Goal: Communication & Community: Answer question/provide support

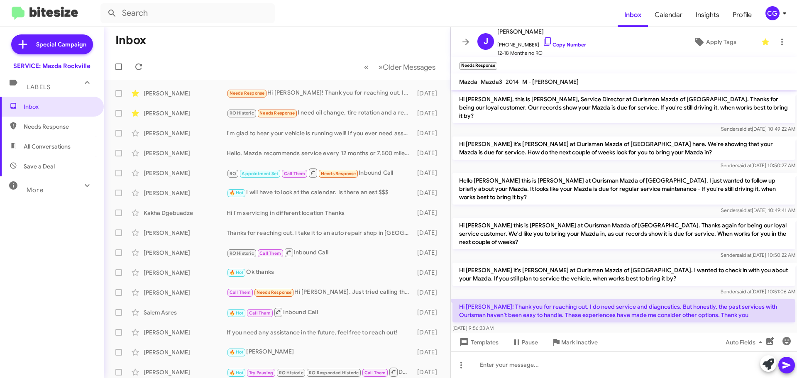
click at [771, 13] on div "CG" at bounding box center [772, 13] width 14 height 14
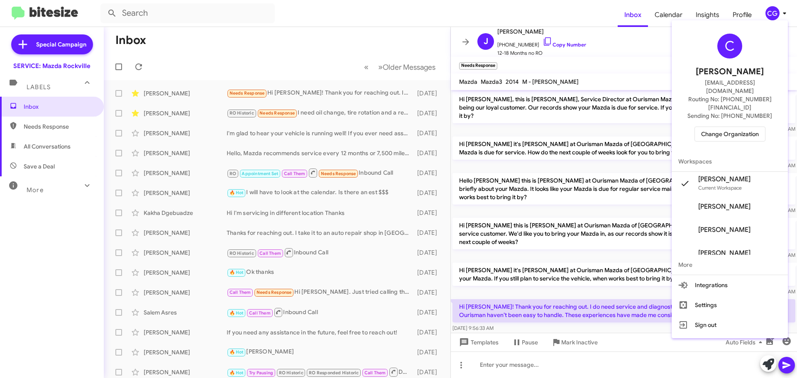
drag, startPoint x: 768, startPoint y: 117, endPoint x: 764, endPoint y: 117, distance: 4.2
click at [766, 117] on div "C [PERSON_NAME] [EMAIL_ADDRESS][DOMAIN_NAME] Routing No: [PHONE_NUMBER][FINANCI…" at bounding box center [729, 88] width 116 height 128
click at [759, 127] on span "Change Organization" at bounding box center [730, 134] width 58 height 14
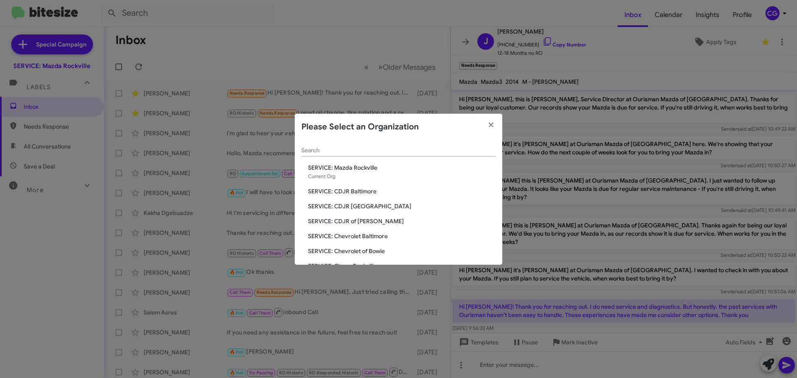
click at [380, 191] on span "SERVICE: CDJR Baltimore" at bounding box center [402, 191] width 188 height 8
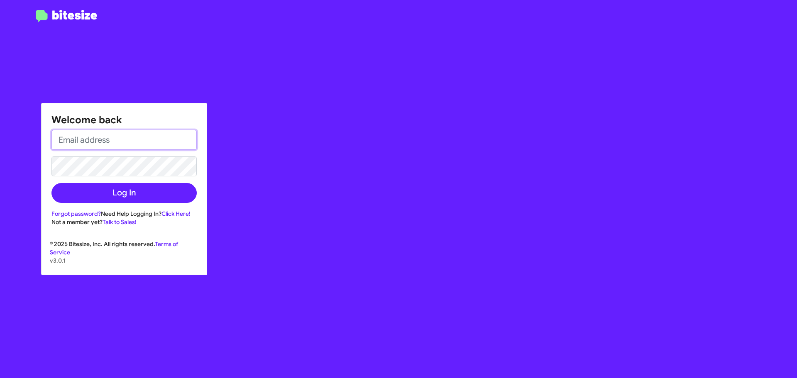
type input "[EMAIL_ADDRESS][DOMAIN_NAME]"
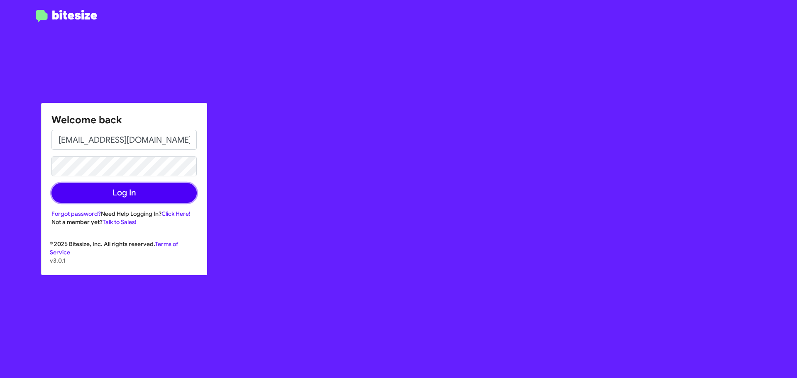
click at [108, 187] on button "Log In" at bounding box center [123, 193] width 145 height 20
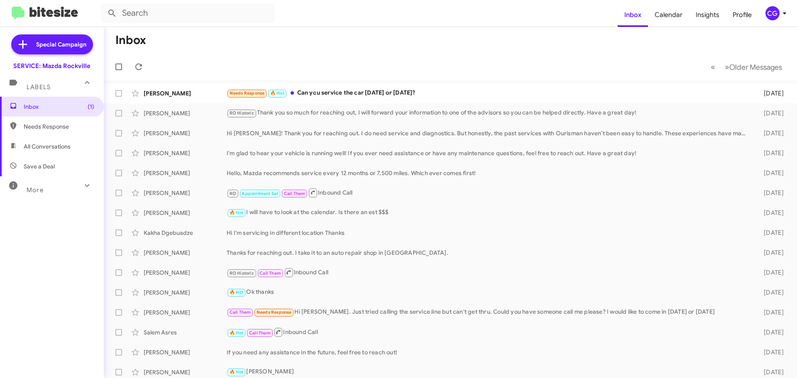
click at [764, 10] on button "CG" at bounding box center [772, 13] width 29 height 14
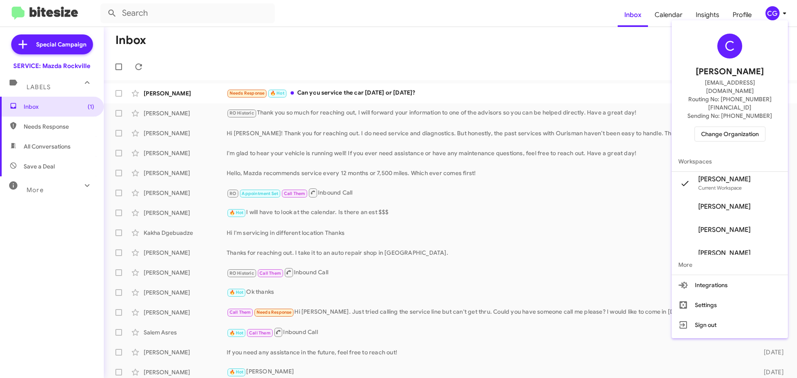
click at [761, 127] on button "Change Organization" at bounding box center [729, 134] width 71 height 15
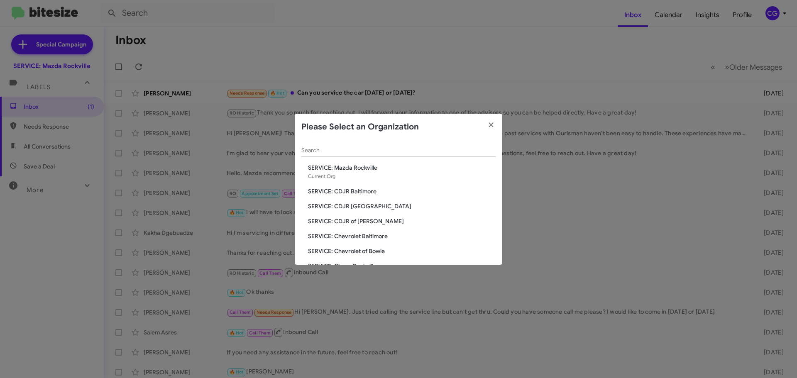
click at [365, 189] on span "SERVICE: CDJR Baltimore" at bounding box center [402, 191] width 188 height 8
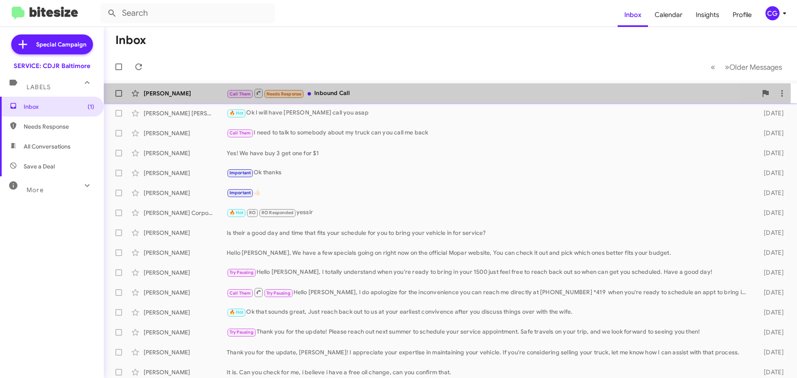
click at [396, 95] on div "Call Them Needs Response Inbound Call" at bounding box center [492, 93] width 530 height 10
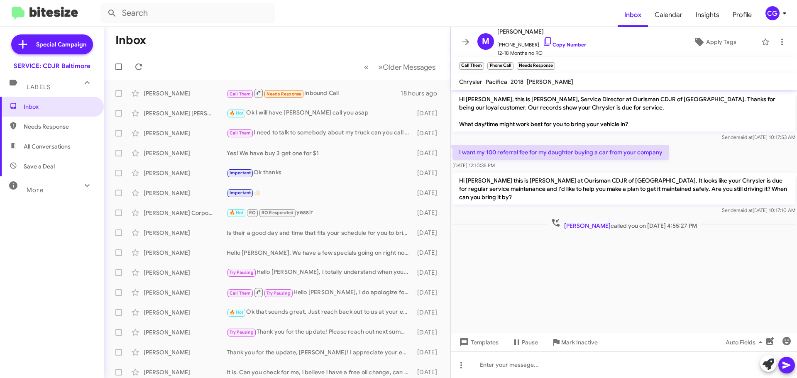
click at [781, 15] on icon at bounding box center [784, 13] width 10 height 10
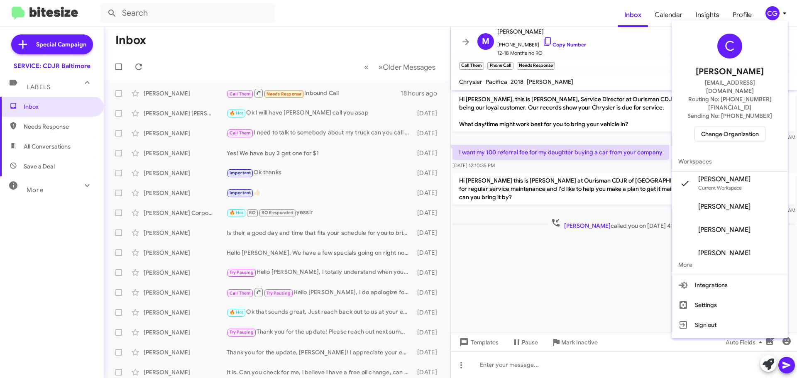
click at [662, 50] on div at bounding box center [398, 189] width 797 height 378
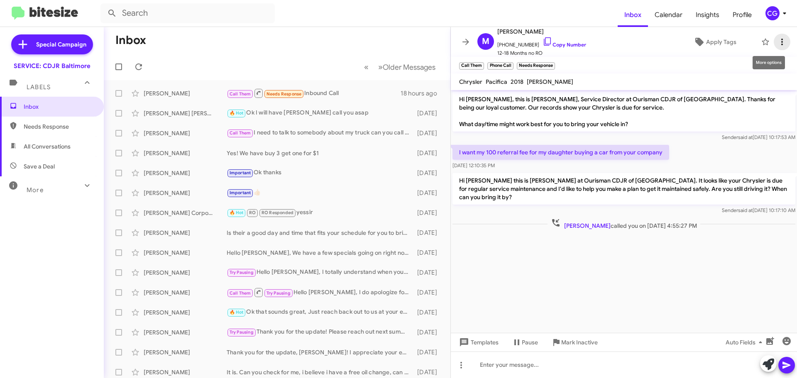
click at [781, 44] on span at bounding box center [781, 42] width 17 height 10
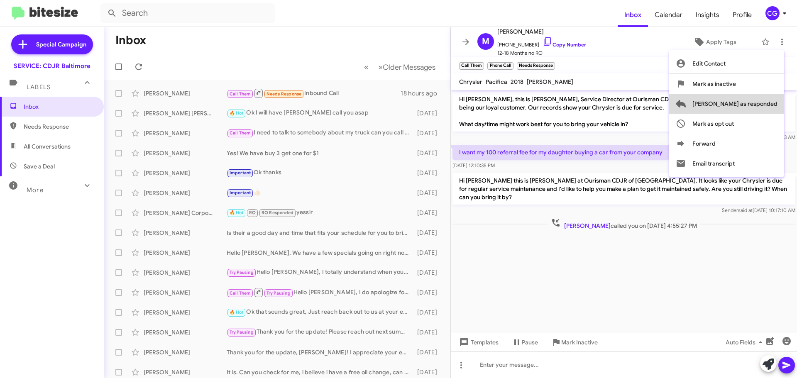
click at [777, 106] on button "Mark as responded" at bounding box center [726, 104] width 115 height 20
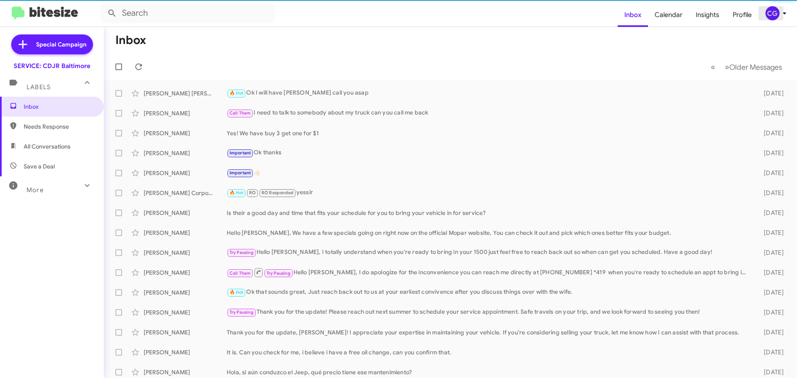
click at [777, 10] on div "CG" at bounding box center [772, 13] width 14 height 14
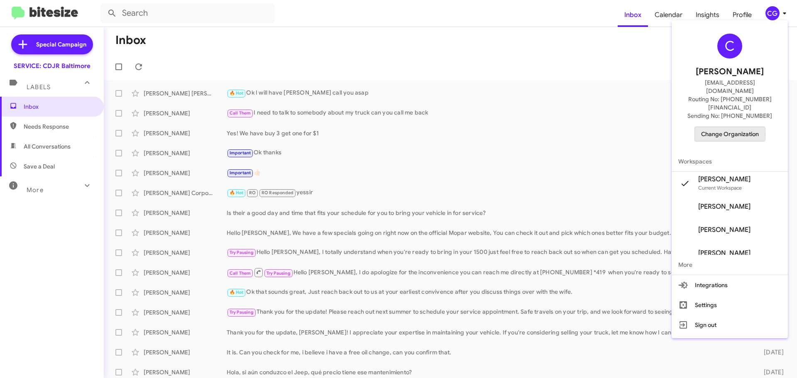
click at [715, 127] on span "Change Organization" at bounding box center [730, 134] width 58 height 14
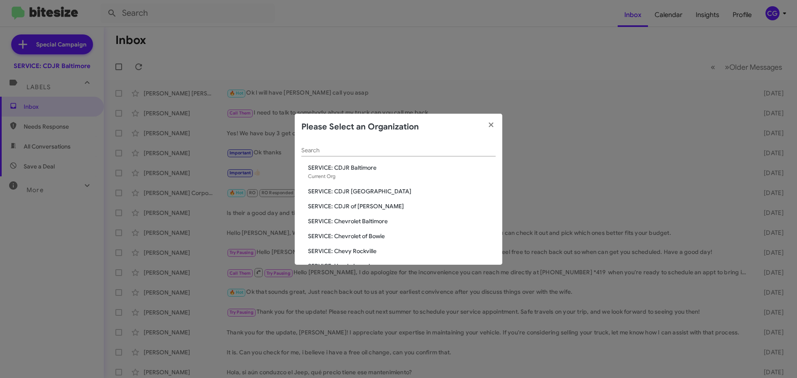
click at [349, 199] on div "Search SERVICE: CDJR Baltimore Current Org SERVICE: CDJR Clarksville SERVICE: C…" at bounding box center [398, 202] width 207 height 124
click at [354, 192] on span "SERVICE: CDJR [GEOGRAPHIC_DATA]" at bounding box center [402, 191] width 188 height 8
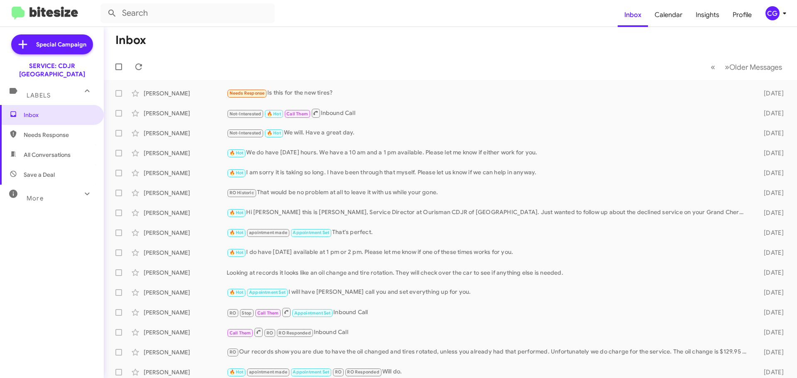
click at [780, 15] on icon at bounding box center [784, 13] width 10 height 10
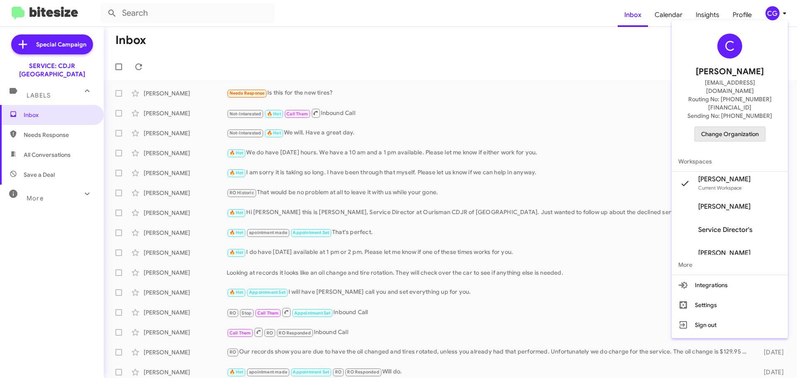
click at [742, 127] on span "Change Organization" at bounding box center [730, 134] width 58 height 14
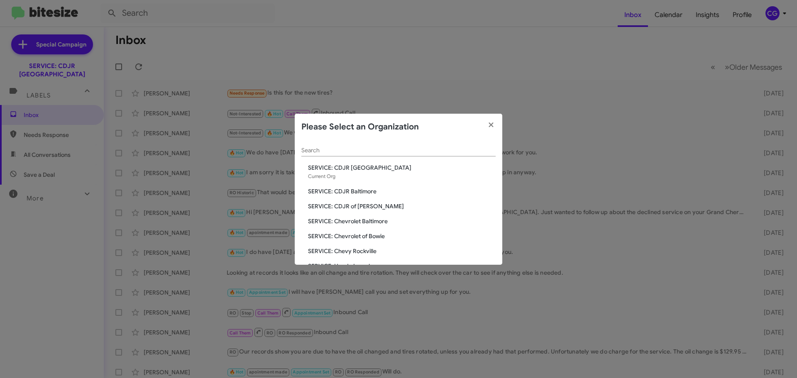
click at [363, 208] on span "SERVICE: CDJR of [PERSON_NAME]" at bounding box center [402, 206] width 188 height 8
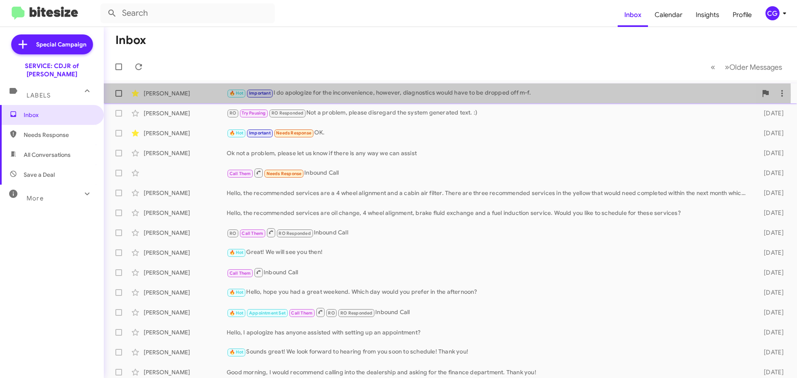
click at [299, 95] on div "🔥 Hot Important I do apologize for the inconvenience, however, diagnostics woul…" at bounding box center [492, 93] width 530 height 10
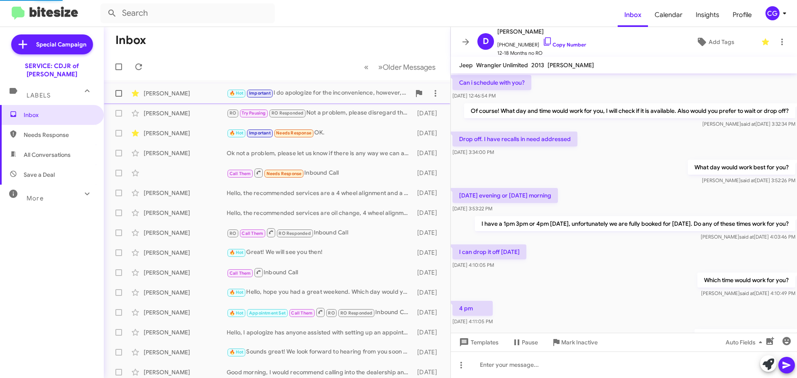
scroll to position [405, 0]
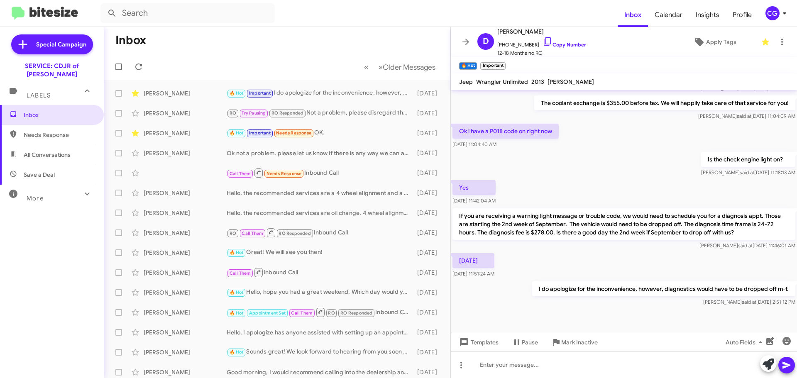
click at [782, 17] on icon at bounding box center [784, 13] width 10 height 10
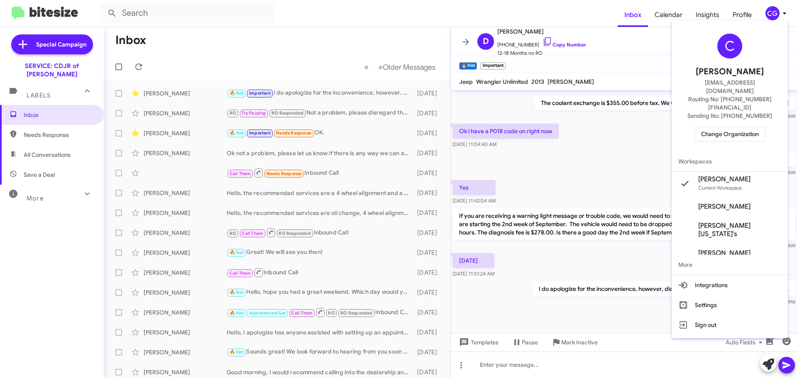
click at [753, 127] on span "Change Organization" at bounding box center [730, 134] width 58 height 14
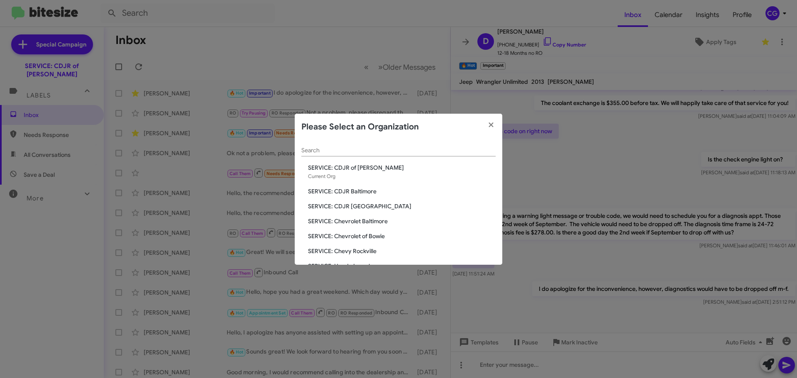
click at [369, 217] on span "SERVICE: Chevrolet Baltimore" at bounding box center [402, 221] width 188 height 8
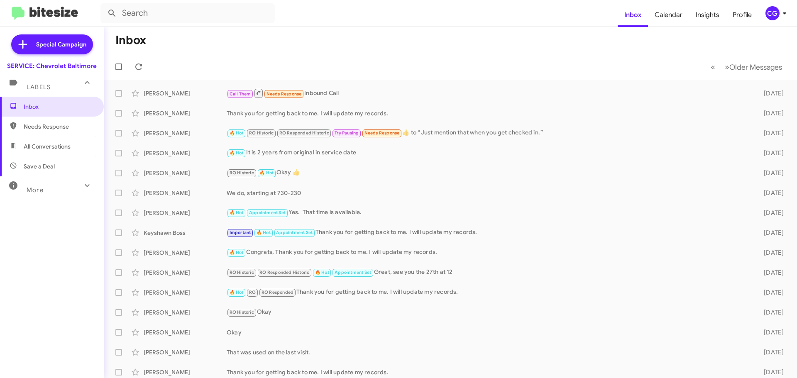
click at [771, 15] on div "CG" at bounding box center [772, 13] width 14 height 14
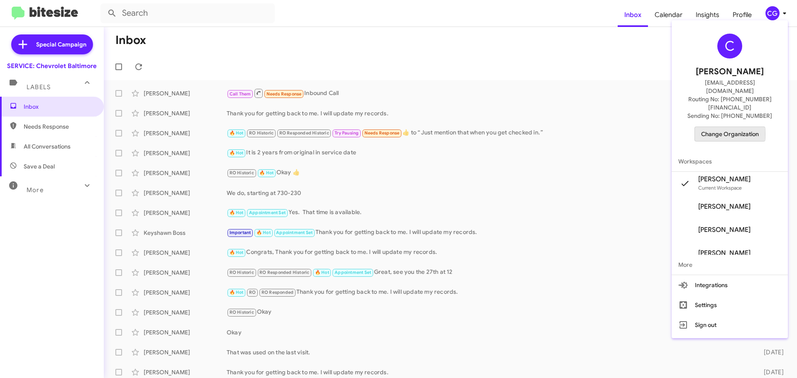
click at [723, 127] on span "Change Organization" at bounding box center [730, 134] width 58 height 14
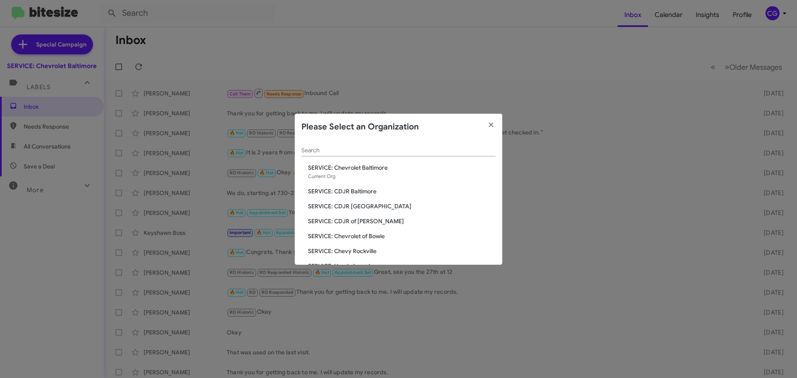
click at [382, 238] on span "SERVICE: Chevrolet of Bowie" at bounding box center [402, 236] width 188 height 8
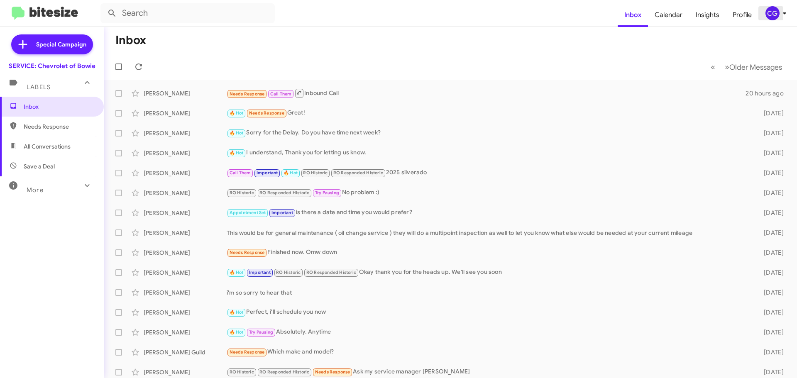
click at [771, 17] on div "CG" at bounding box center [772, 13] width 14 height 14
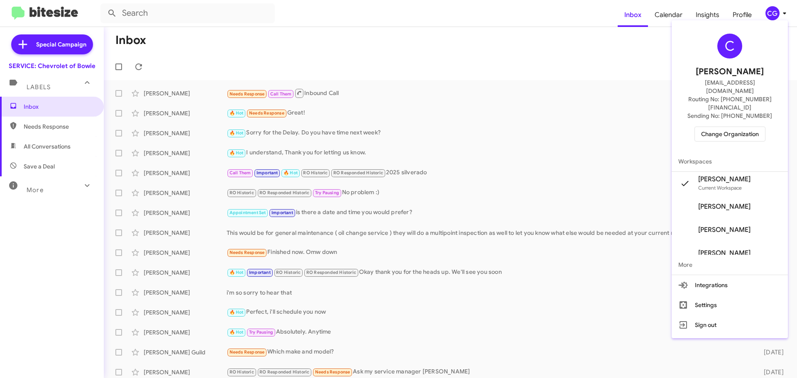
click at [734, 128] on div "C [PERSON_NAME] [EMAIL_ADDRESS][DOMAIN_NAME] Routing No: [PHONE_NUMBER][FINANCI…" at bounding box center [729, 88] width 116 height 128
click at [733, 127] on span "Change Organization" at bounding box center [730, 134] width 58 height 14
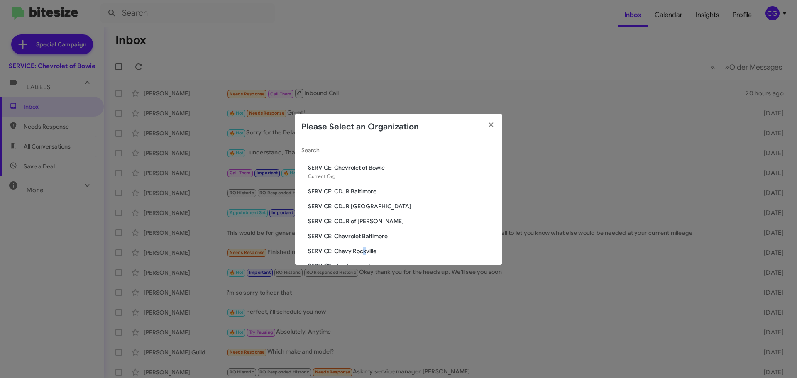
click at [364, 251] on span "SERVICE: Chevy Rockville" at bounding box center [402, 251] width 188 height 8
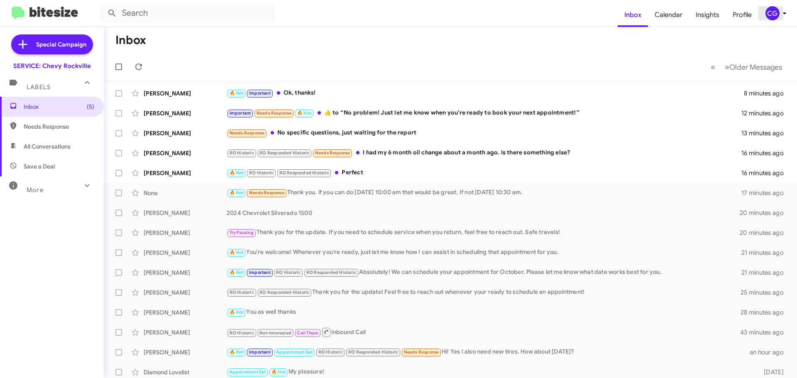
click at [773, 14] on div "CG" at bounding box center [772, 13] width 14 height 14
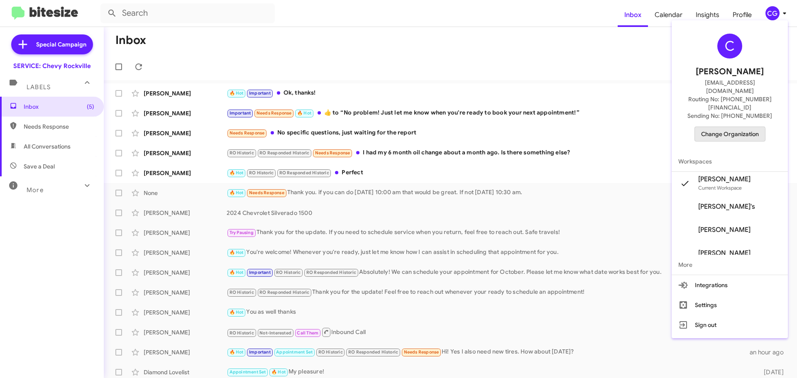
click at [716, 127] on span "Change Organization" at bounding box center [730, 134] width 58 height 14
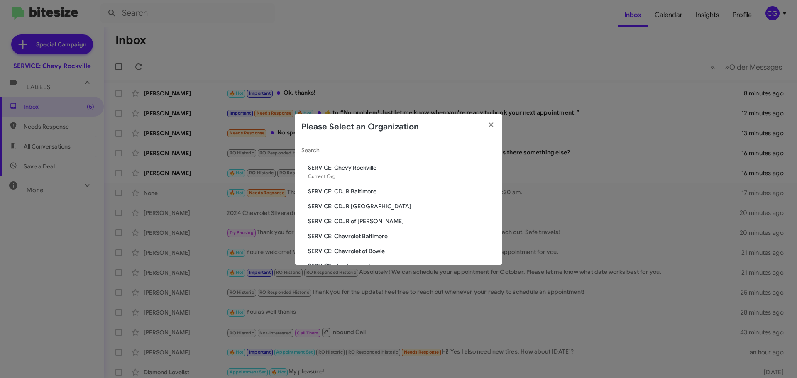
scroll to position [41, 0]
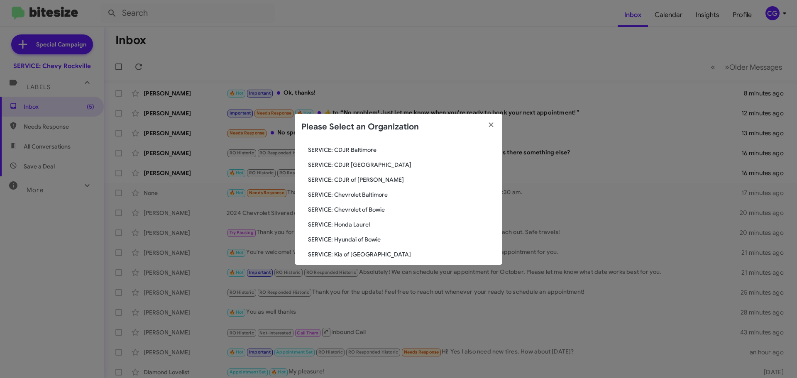
click at [361, 226] on span "SERVICE: Honda Laurel" at bounding box center [402, 224] width 188 height 8
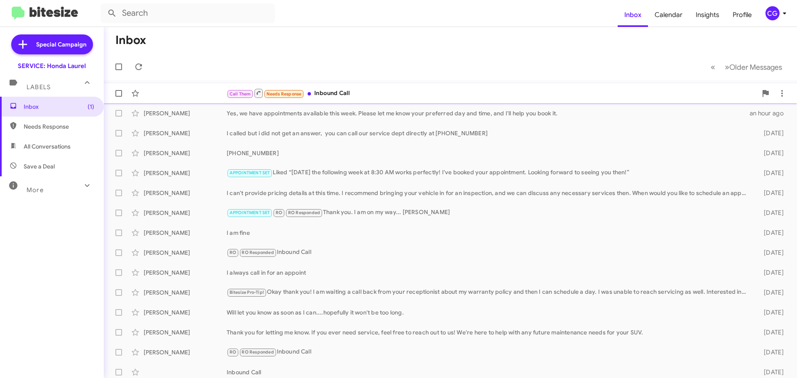
click at [683, 91] on div "Call Them Needs Response Inbound Call" at bounding box center [492, 93] width 530 height 10
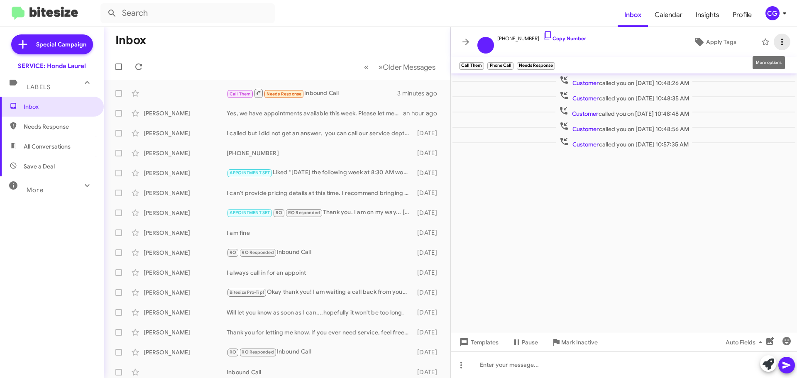
click at [781, 41] on icon at bounding box center [782, 42] width 10 height 10
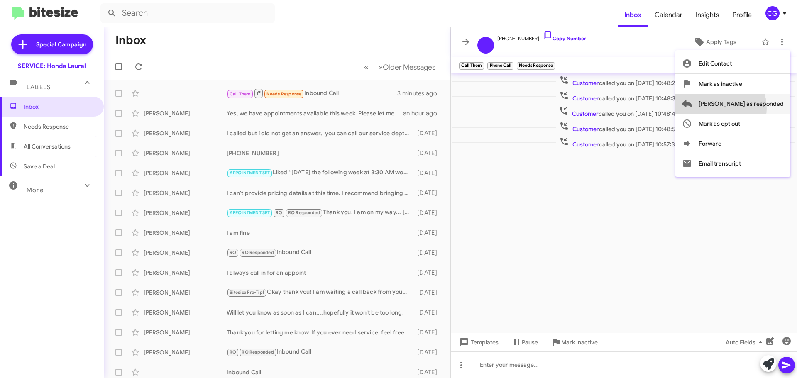
click at [753, 108] on span "[PERSON_NAME] as responded" at bounding box center [740, 104] width 85 height 20
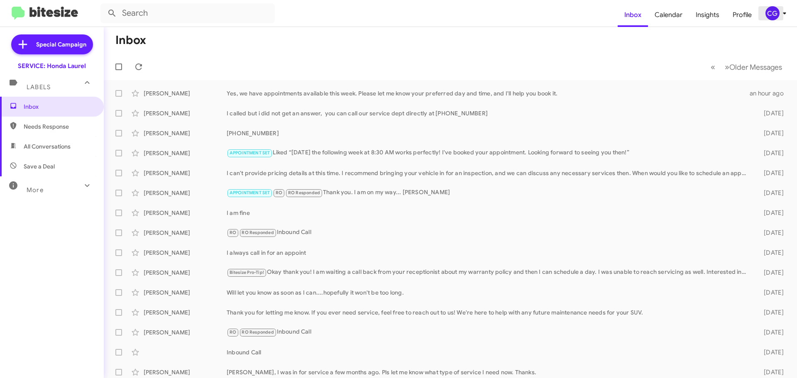
click at [783, 13] on icon at bounding box center [784, 13] width 10 height 10
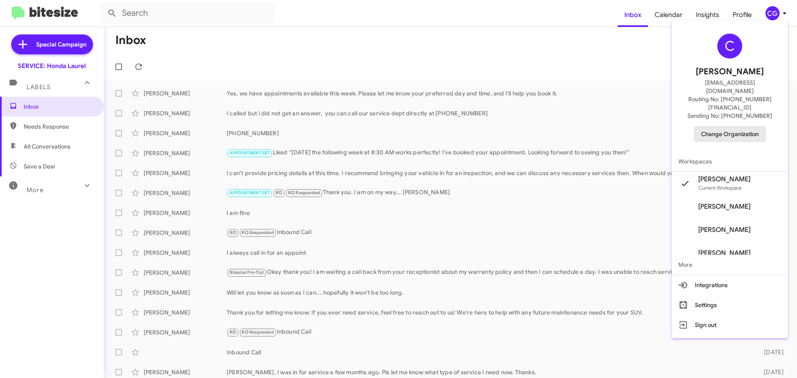
click at [737, 127] on span "Change Organization" at bounding box center [730, 134] width 58 height 14
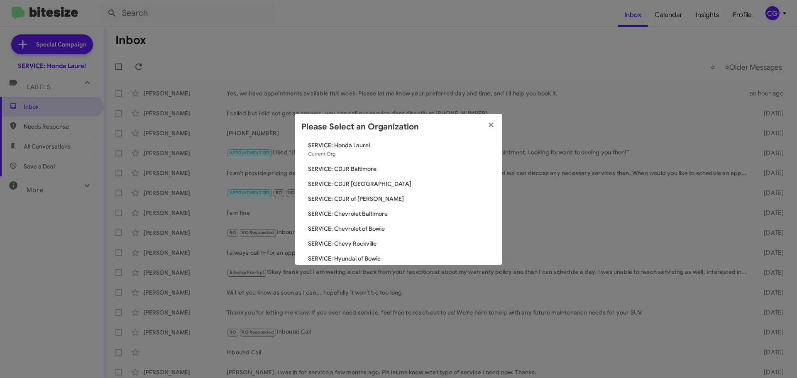
scroll to position [41, 0]
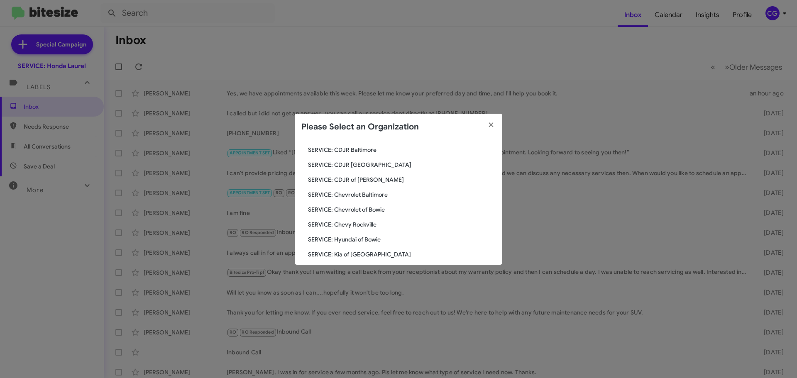
click at [373, 239] on span "SERVICE: Hyundai of Bowie" at bounding box center [402, 239] width 188 height 8
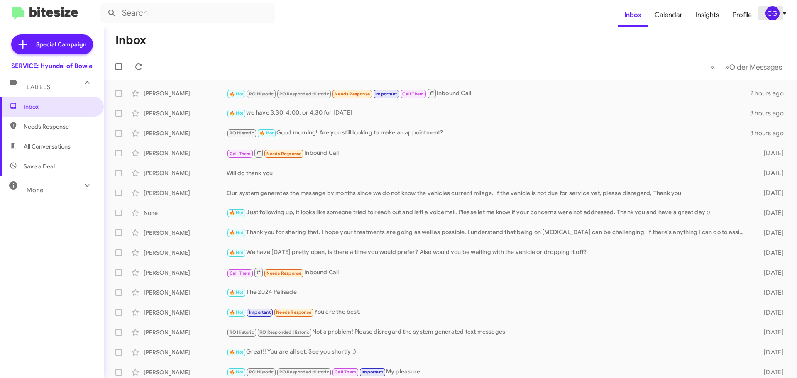
click at [786, 12] on icon at bounding box center [784, 13] width 10 height 10
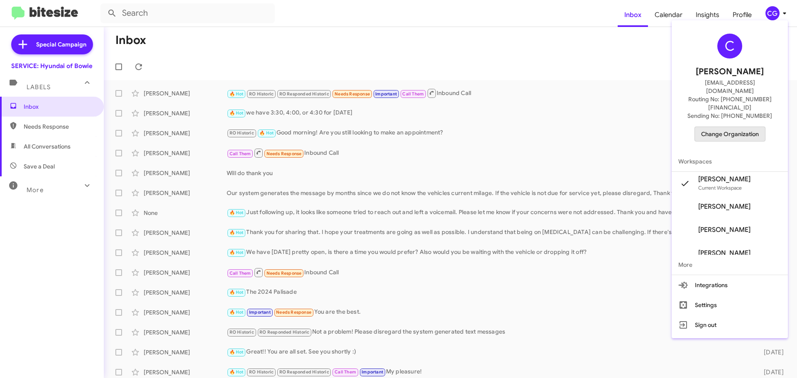
click at [749, 127] on span "Change Organization" at bounding box center [730, 134] width 58 height 14
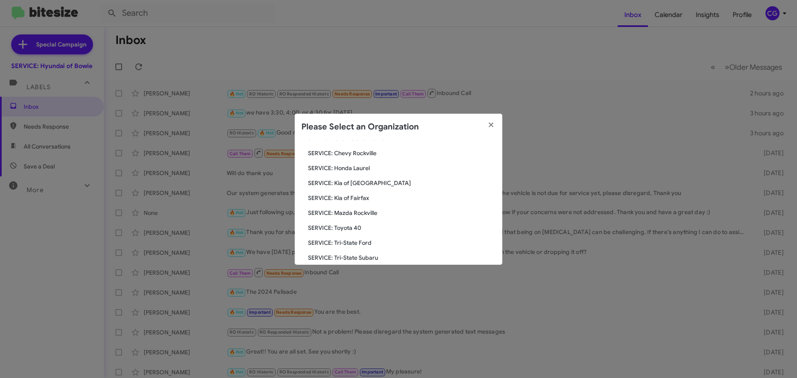
scroll to position [124, 0]
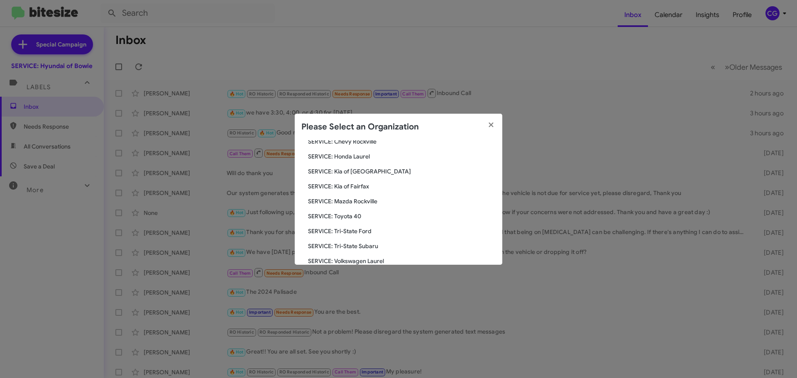
click at [373, 170] on span "SERVICE: Kia of [GEOGRAPHIC_DATA]" at bounding box center [402, 171] width 188 height 8
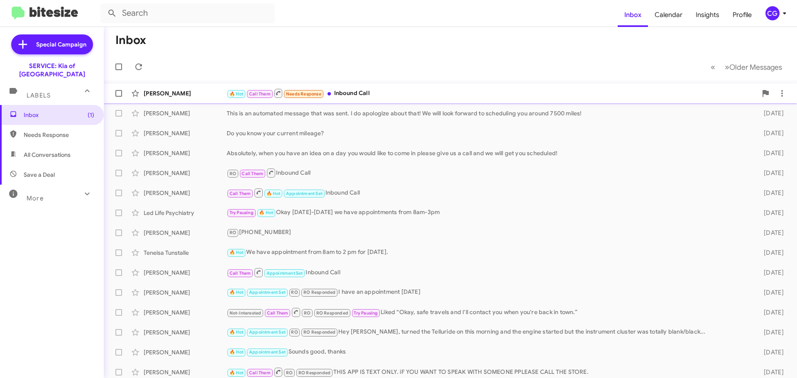
click at [485, 90] on div "🔥 Hot Call Them Needs Response Inbound Call" at bounding box center [492, 93] width 530 height 10
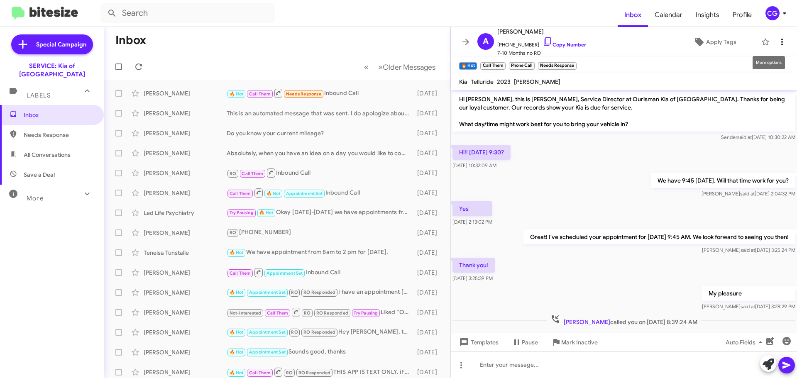
click at [777, 41] on icon at bounding box center [782, 42] width 10 height 10
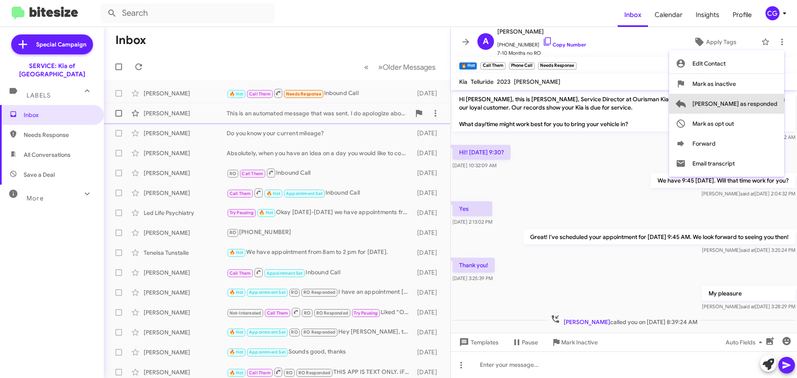
click at [760, 104] on span "[PERSON_NAME] as responded" at bounding box center [734, 104] width 85 height 20
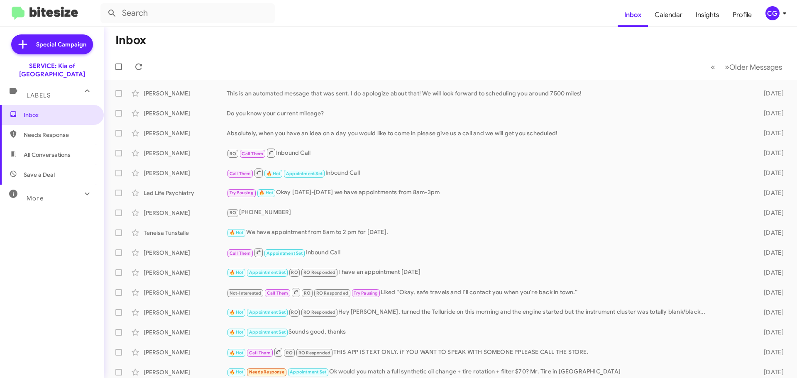
click at [779, 16] on icon at bounding box center [784, 13] width 10 height 10
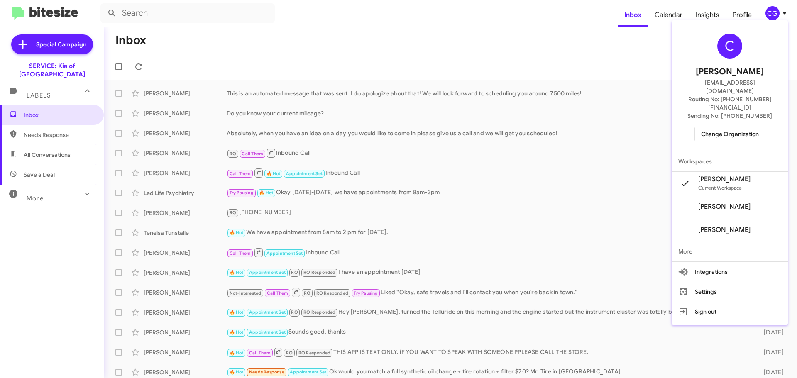
click at [739, 127] on span "Change Organization" at bounding box center [730, 134] width 58 height 14
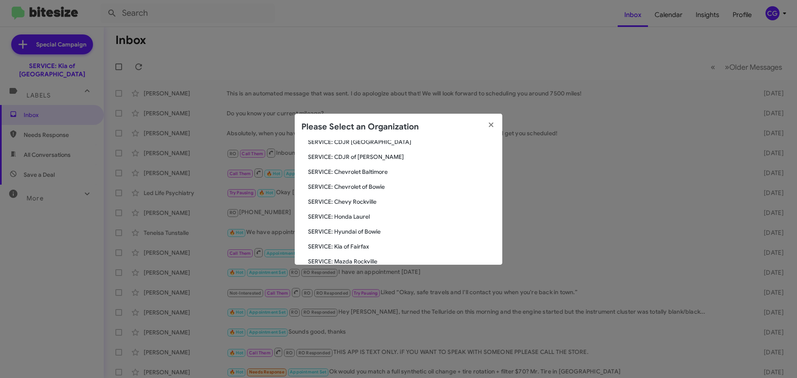
scroll to position [83, 0]
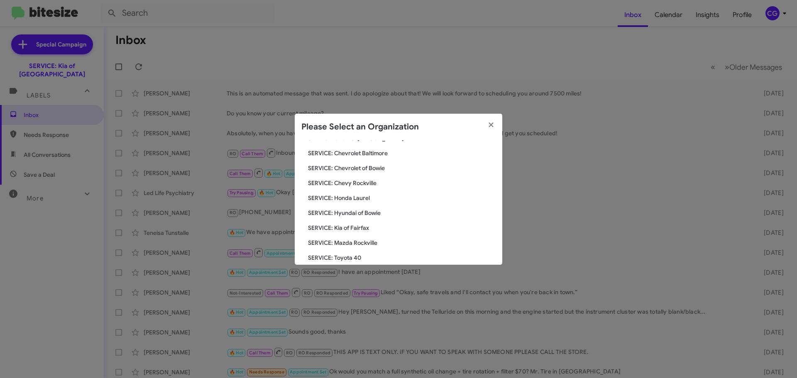
click at [367, 231] on span "SERVICE: Kia of Fairfax" at bounding box center [402, 228] width 188 height 8
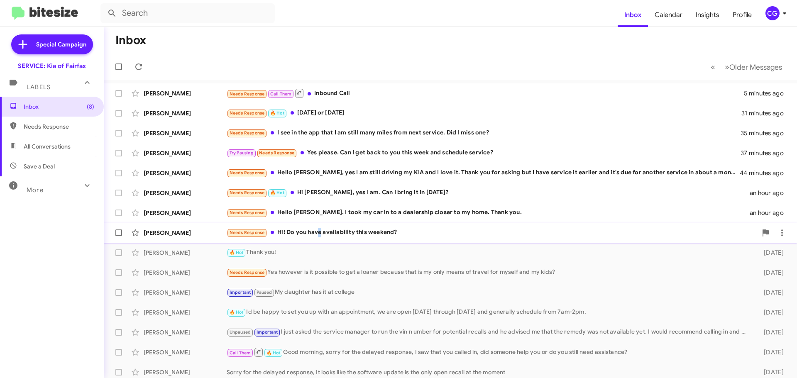
click at [320, 229] on div "Needs Response Hi! Do you have availability this weekend?" at bounding box center [492, 233] width 530 height 10
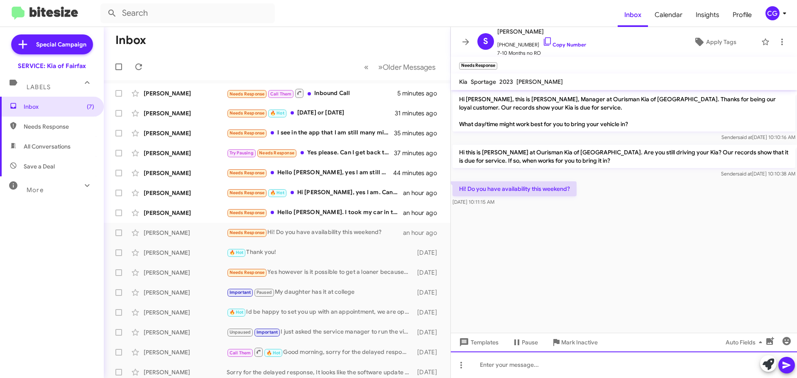
click at [679, 361] on div at bounding box center [624, 364] width 346 height 27
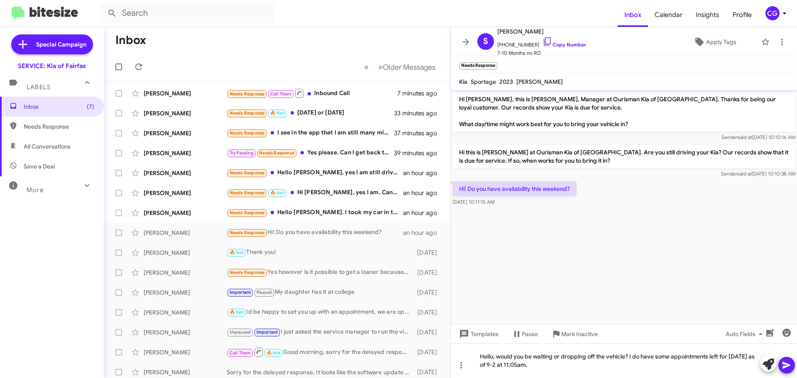
click at [788, 361] on icon at bounding box center [786, 365] width 10 height 10
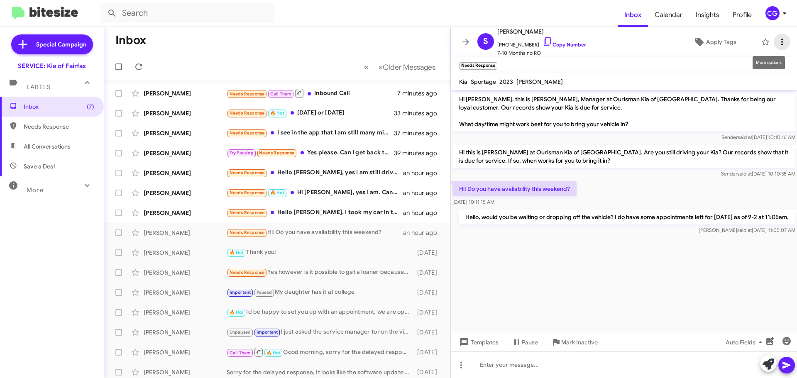
click at [777, 43] on icon at bounding box center [782, 42] width 10 height 10
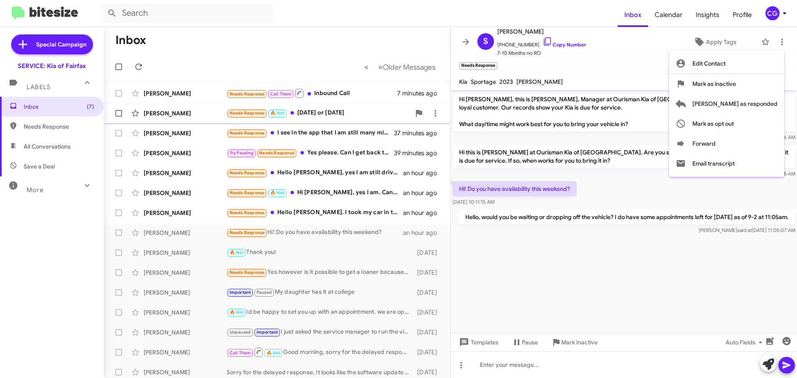
click at [773, 103] on span "Mark as responded" at bounding box center [734, 104] width 85 height 20
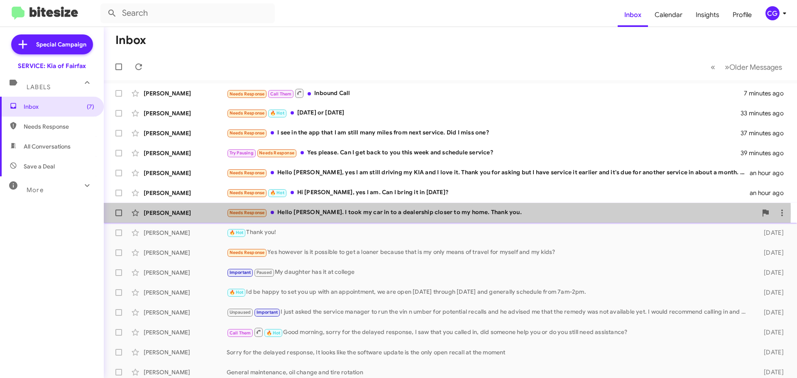
click at [396, 214] on div "Needs Response Hello Jordan. I took my car in to a dealership closer to my home…" at bounding box center [492, 213] width 530 height 10
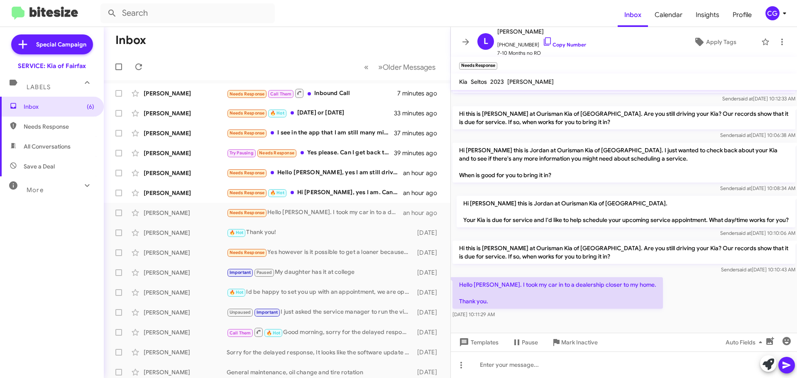
scroll to position [47, 0]
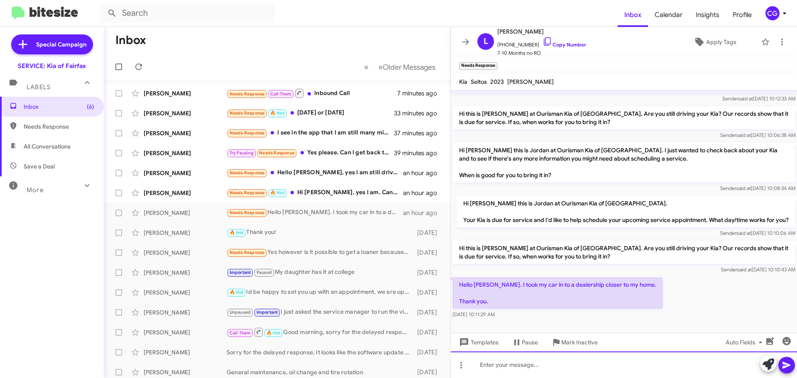
click at [608, 365] on div at bounding box center [624, 364] width 346 height 27
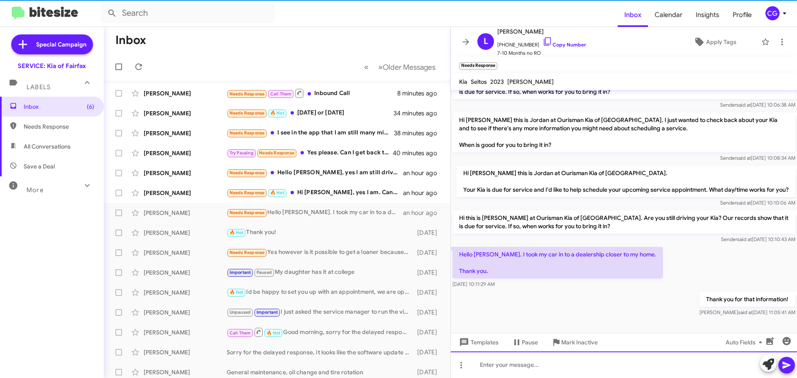
scroll to position [77, 0]
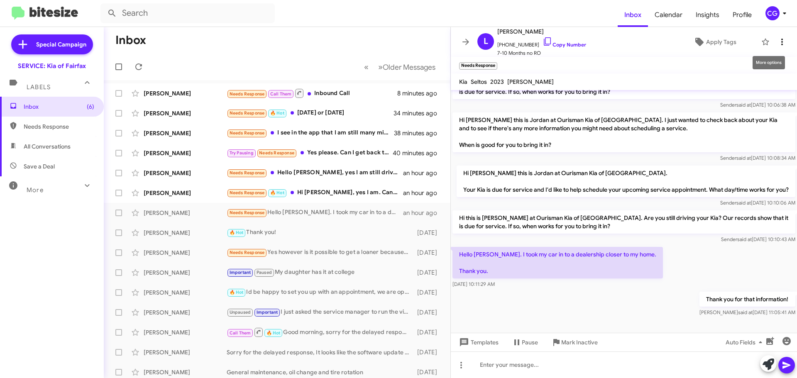
click at [781, 45] on span at bounding box center [781, 42] width 17 height 10
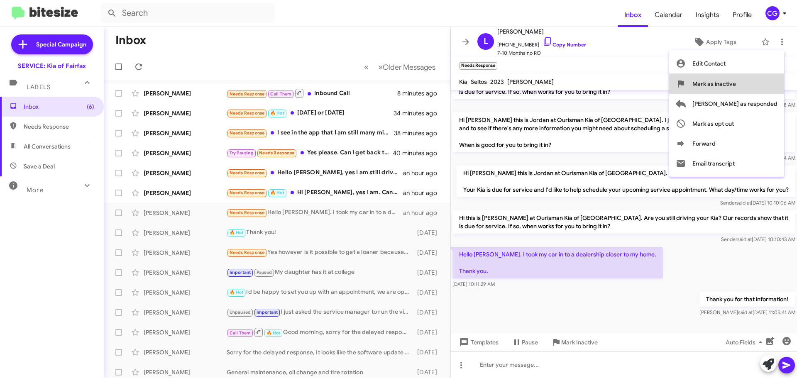
click at [771, 86] on button "Mark as inactive" at bounding box center [726, 84] width 115 height 20
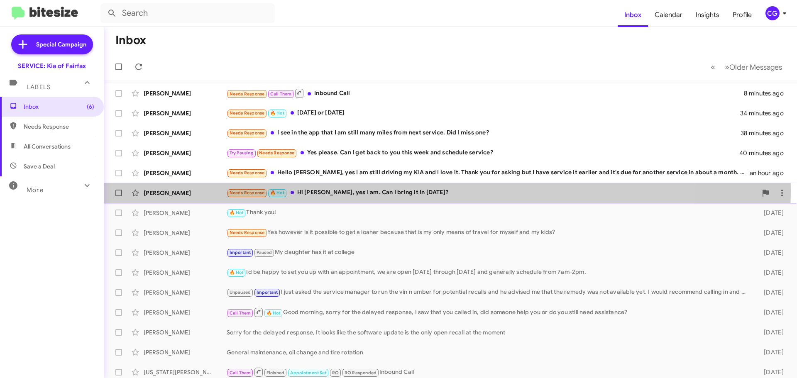
click at [374, 190] on div "Needs Response 🔥 Hot Hi Jordan, yes I am. Can I bring it in this Friday?" at bounding box center [492, 193] width 530 height 10
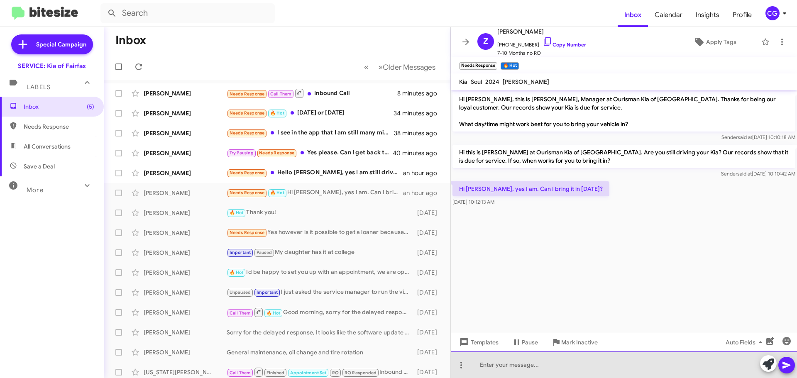
drag, startPoint x: 544, startPoint y: 358, endPoint x: 537, endPoint y: 374, distance: 17.5
click at [544, 356] on div at bounding box center [624, 364] width 346 height 27
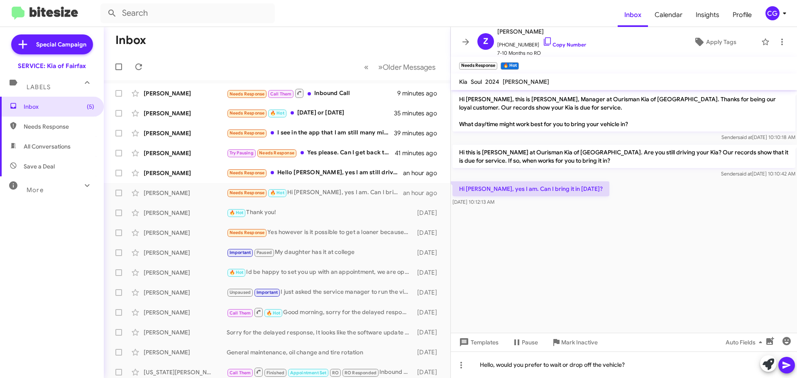
click at [793, 367] on button at bounding box center [786, 365] width 17 height 17
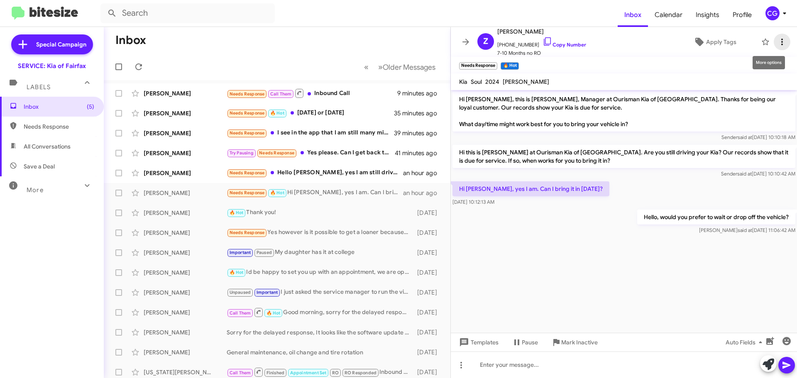
click at [778, 41] on icon at bounding box center [782, 42] width 10 height 10
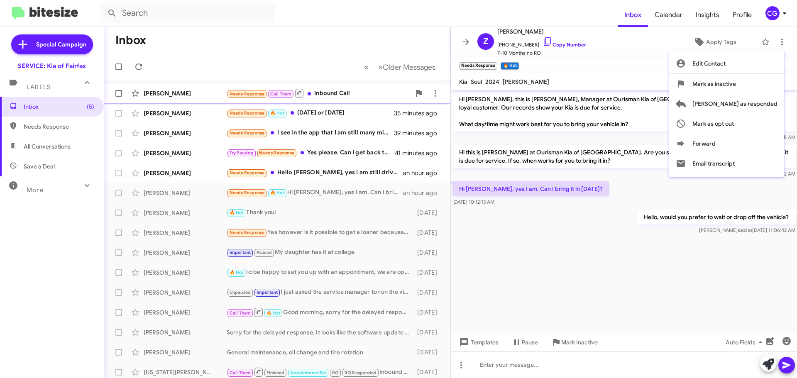
drag, startPoint x: 766, startPoint y: 100, endPoint x: 762, endPoint y: 102, distance: 5.2
click at [766, 100] on span "[PERSON_NAME] as responded" at bounding box center [734, 104] width 85 height 20
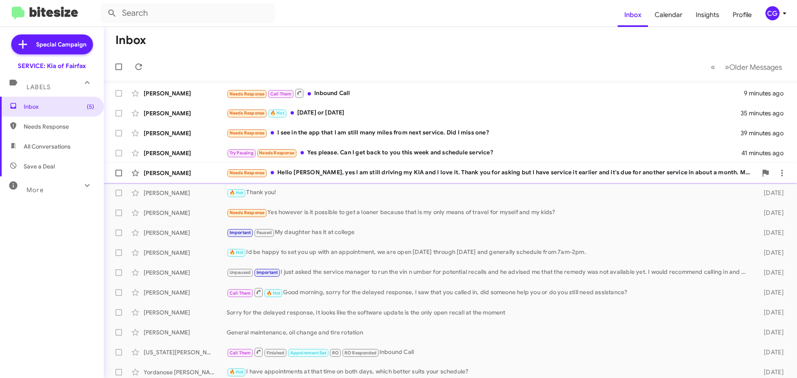
click at [414, 172] on div "Needs Response Hello Jordan, yes I am still driving my KIA and I love it. Thank…" at bounding box center [492, 173] width 530 height 10
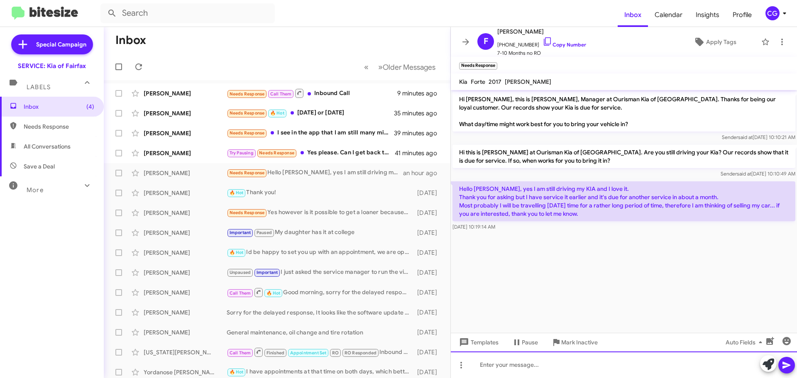
click at [579, 361] on div at bounding box center [624, 364] width 346 height 27
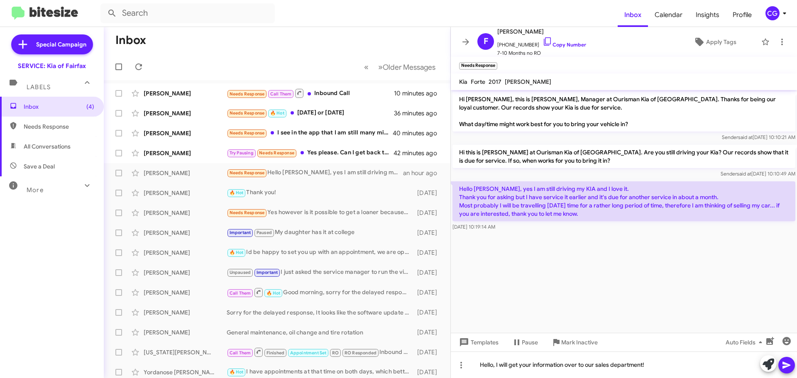
click at [788, 364] on icon at bounding box center [786, 365] width 8 height 7
click at [781, 41] on span at bounding box center [781, 42] width 17 height 10
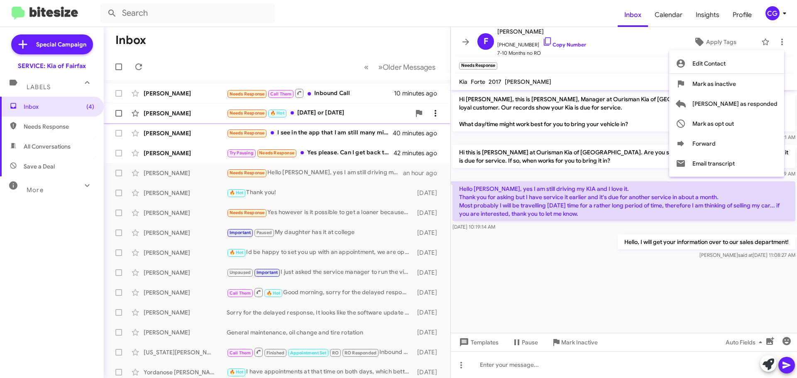
click at [779, 104] on button "[PERSON_NAME] as responded" at bounding box center [726, 104] width 115 height 20
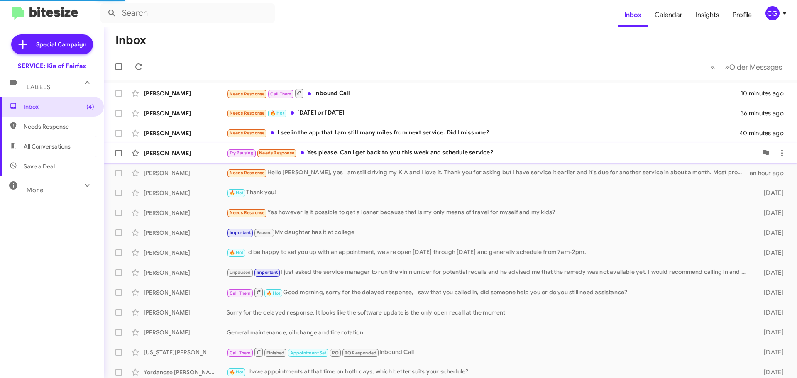
click at [351, 146] on div "Gregory Parrish Try Pausing Needs Response Yes please. Can I get back to you th…" at bounding box center [450, 153] width 680 height 17
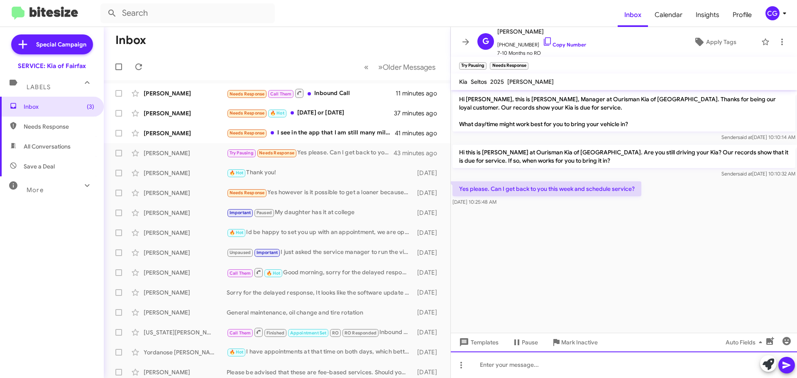
click at [555, 362] on div at bounding box center [624, 364] width 346 height 27
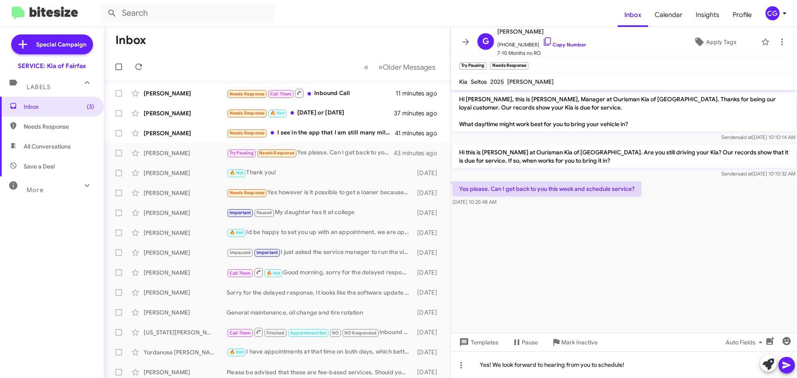
click at [786, 368] on icon at bounding box center [786, 365] width 10 height 10
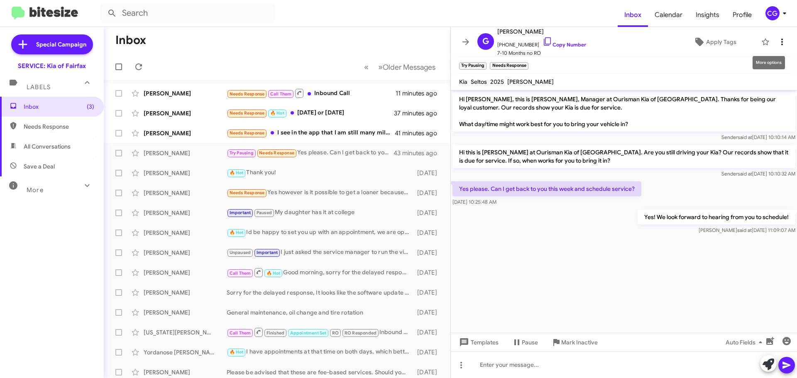
click at [781, 41] on span at bounding box center [781, 42] width 17 height 10
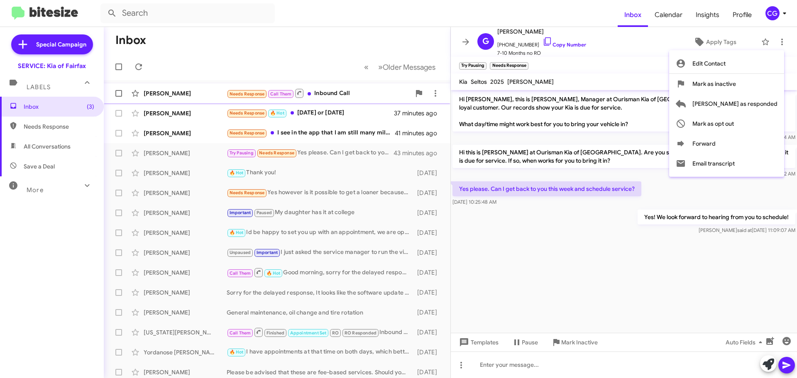
click at [774, 102] on span "[PERSON_NAME] as responded" at bounding box center [734, 104] width 85 height 20
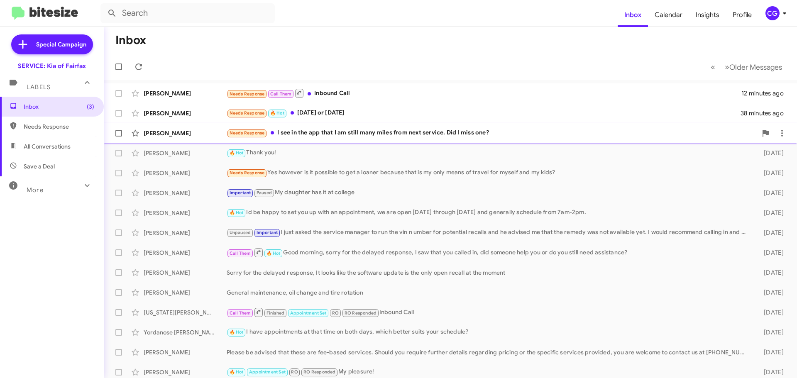
click at [451, 128] on div "Needs Response I see in the app that I am still many miles from next service. D…" at bounding box center [492, 133] width 530 height 10
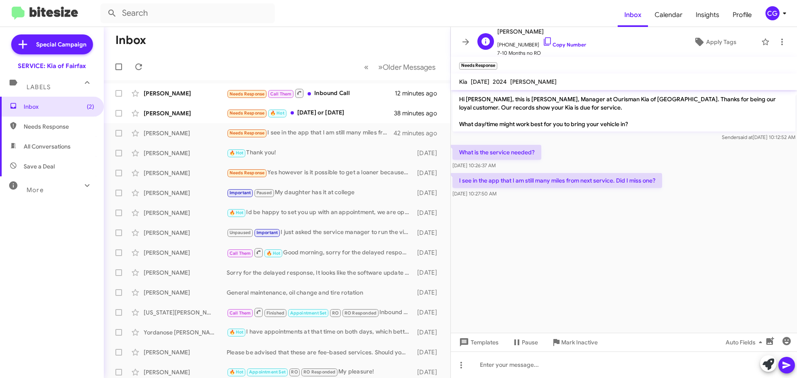
click at [518, 43] on span "+17032869381 Copy Number" at bounding box center [541, 43] width 89 height 12
copy span "17032869381"
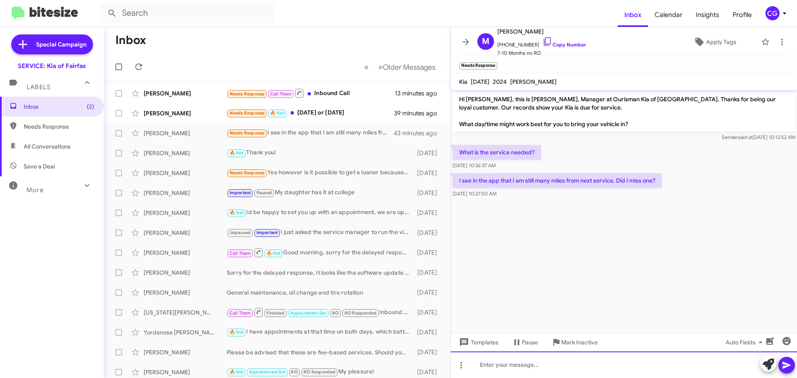
click at [654, 376] on div at bounding box center [624, 364] width 346 height 27
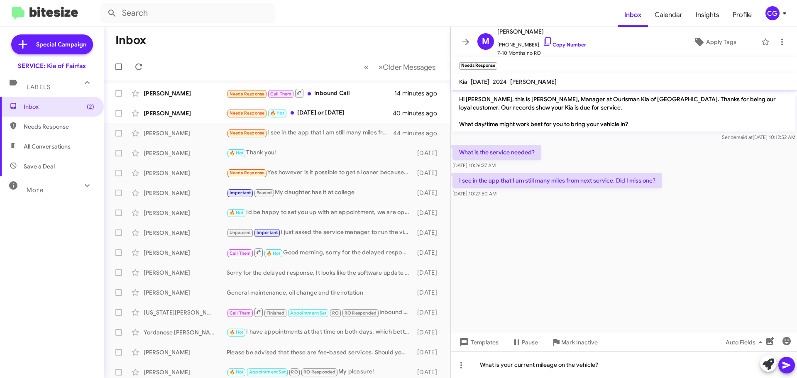
click at [793, 368] on button at bounding box center [786, 365] width 17 height 17
click at [777, 45] on icon at bounding box center [782, 42] width 10 height 10
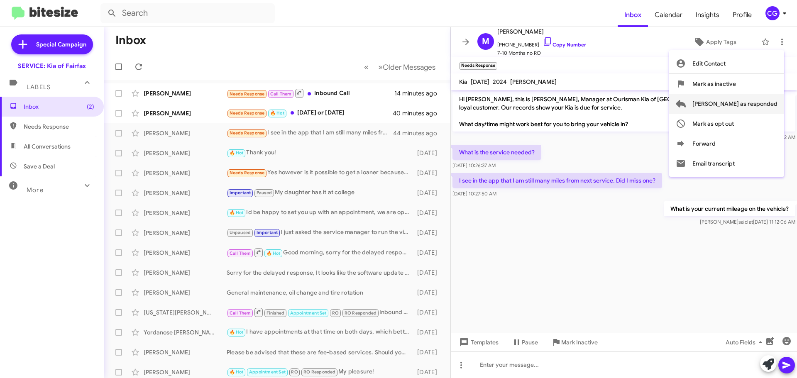
click at [778, 104] on button "[PERSON_NAME] as responded" at bounding box center [726, 104] width 115 height 20
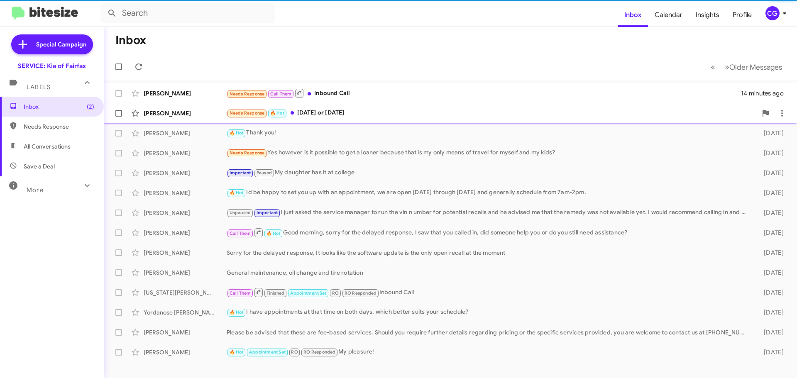
click at [385, 115] on div "Needs Response 🔥 Hot Monday or tuesday" at bounding box center [492, 113] width 530 height 10
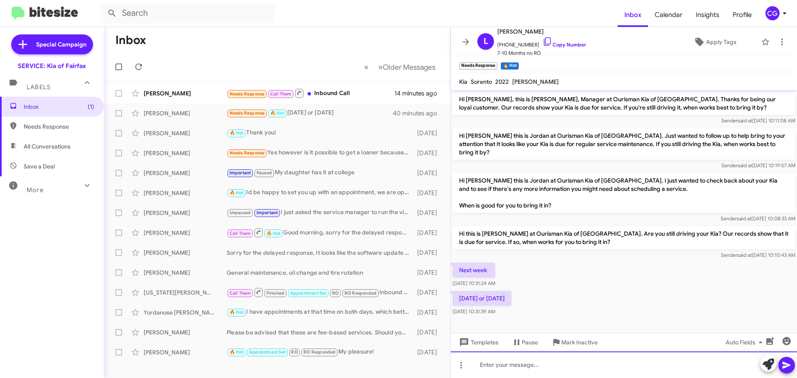
click at [569, 368] on div at bounding box center [624, 364] width 346 height 27
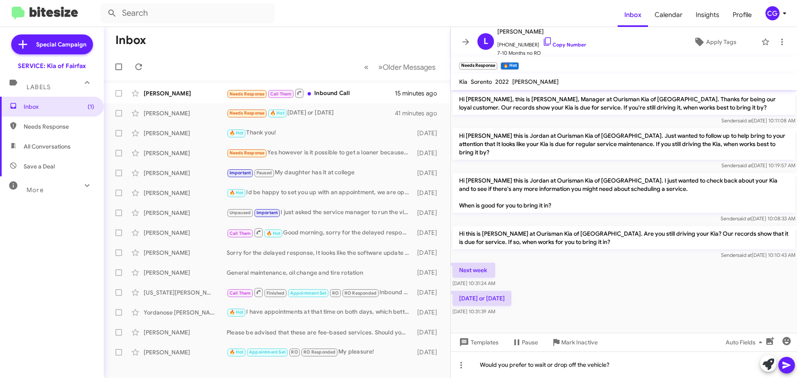
click at [791, 368] on icon at bounding box center [786, 365] width 10 height 10
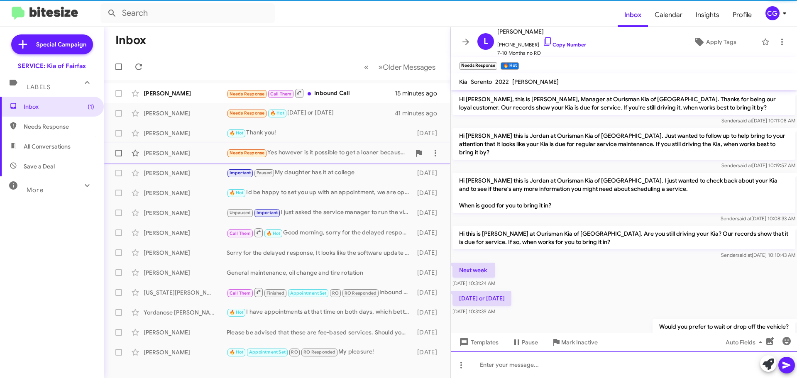
scroll to position [19, 0]
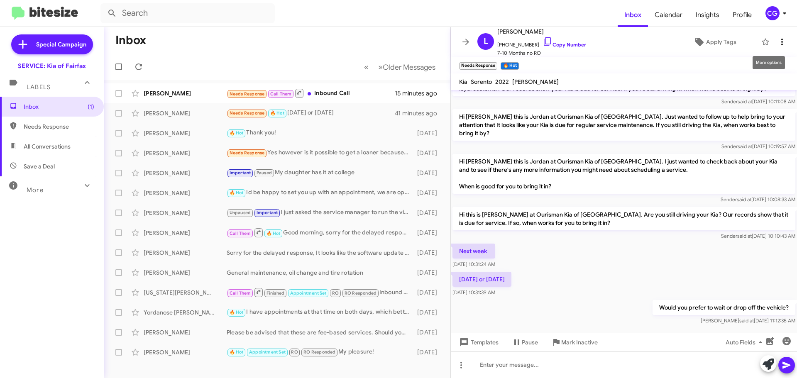
click at [781, 42] on span at bounding box center [781, 42] width 17 height 10
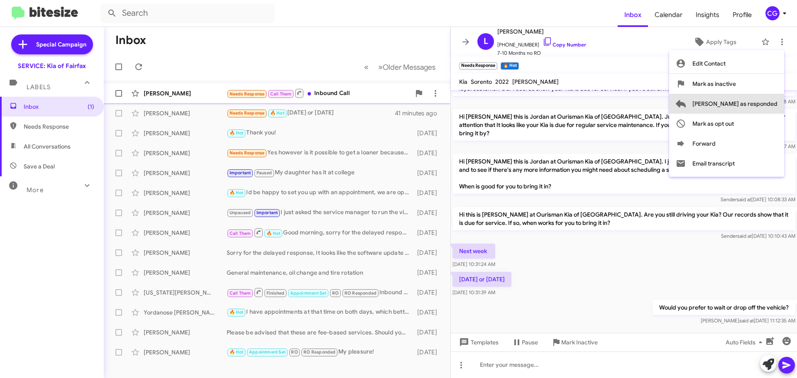
drag, startPoint x: 765, startPoint y: 100, endPoint x: 714, endPoint y: 98, distance: 51.1
click at [764, 100] on span "[PERSON_NAME] as responded" at bounding box center [734, 104] width 85 height 20
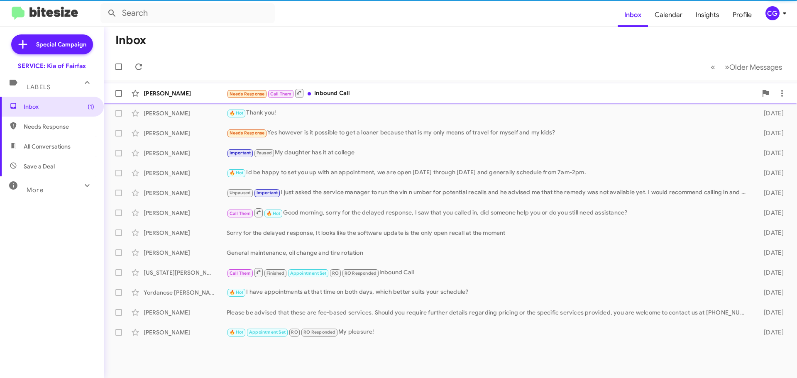
click at [299, 91] on small at bounding box center [299, 93] width 8 height 9
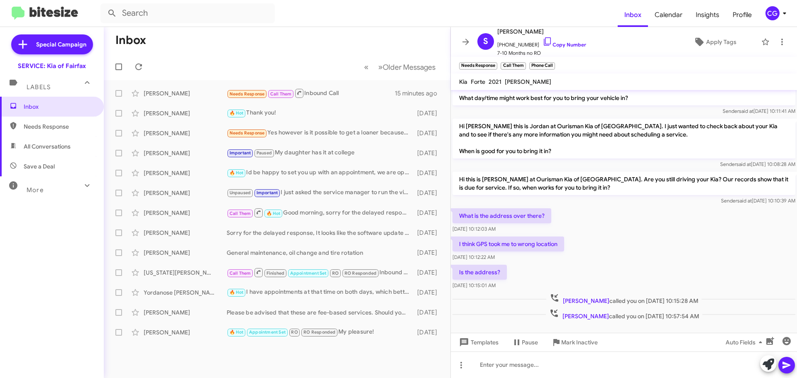
scroll to position [32, 0]
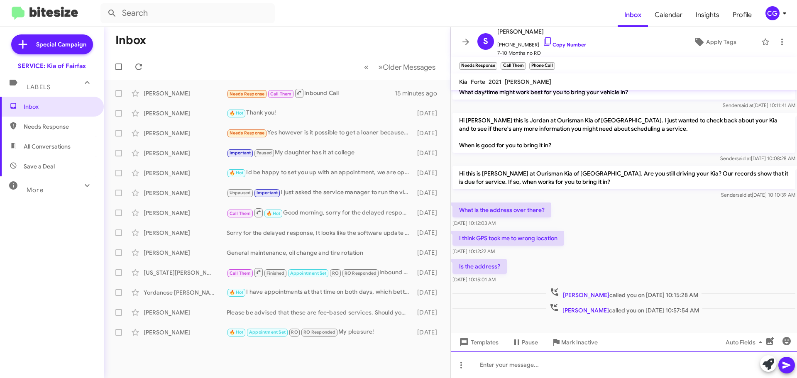
drag, startPoint x: 617, startPoint y: 368, endPoint x: 611, endPoint y: 362, distance: 8.8
click at [617, 368] on div at bounding box center [624, 364] width 346 height 27
click at [796, 368] on div "Hello, did you get the correct address?" at bounding box center [624, 364] width 346 height 27
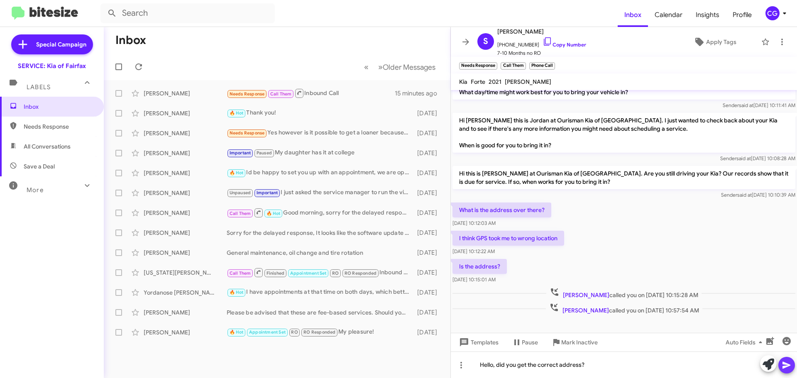
click at [789, 361] on icon at bounding box center [786, 365] width 10 height 10
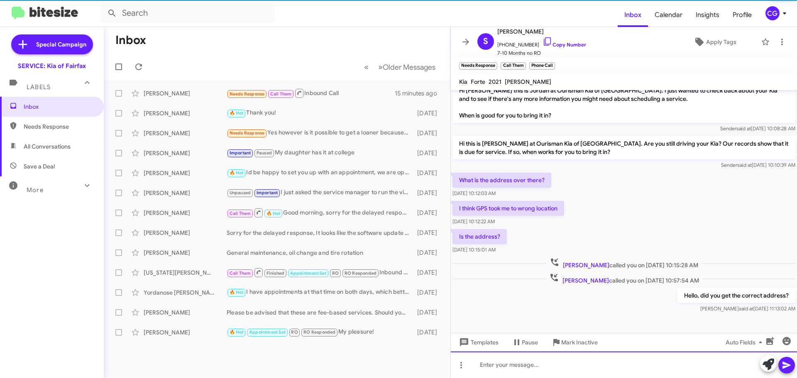
scroll to position [62, 0]
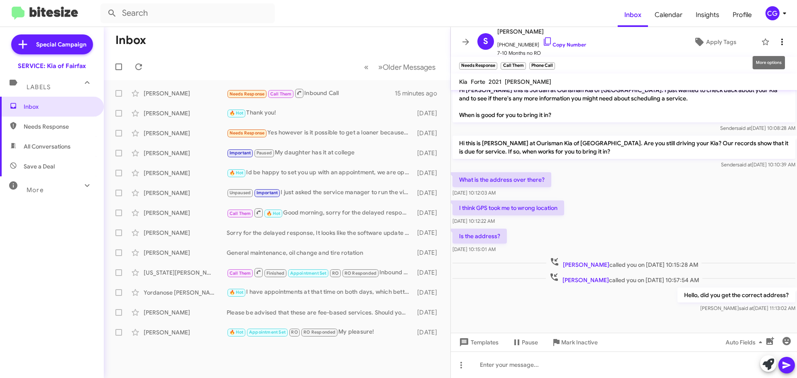
click at [777, 41] on icon at bounding box center [782, 42] width 10 height 10
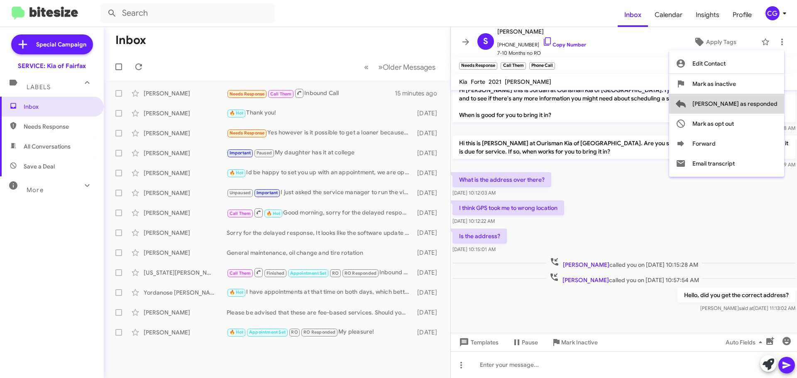
click at [771, 108] on span "[PERSON_NAME] as responded" at bounding box center [734, 104] width 85 height 20
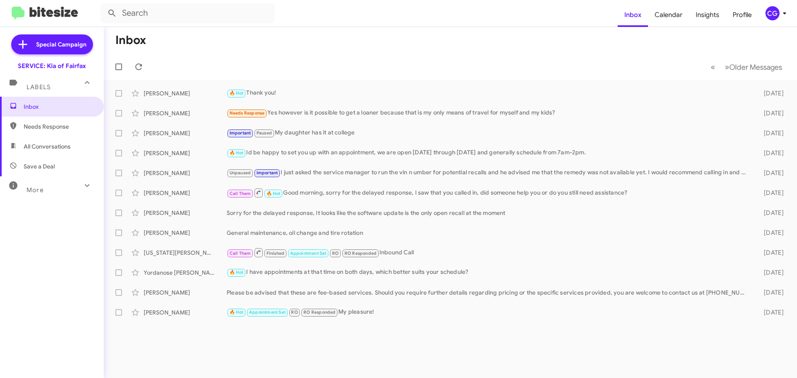
click at [784, 17] on icon at bounding box center [784, 13] width 10 height 10
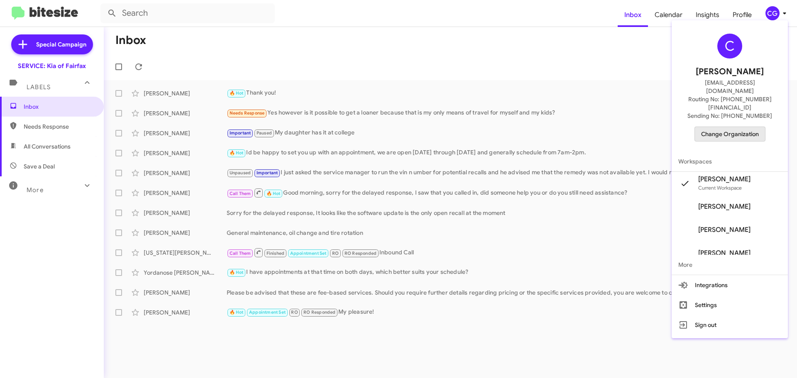
click at [758, 127] on span "Change Organization" at bounding box center [730, 134] width 58 height 14
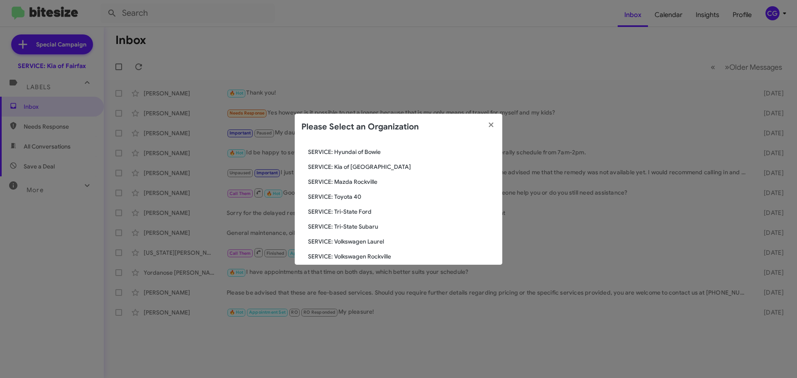
scroll to position [153, 0]
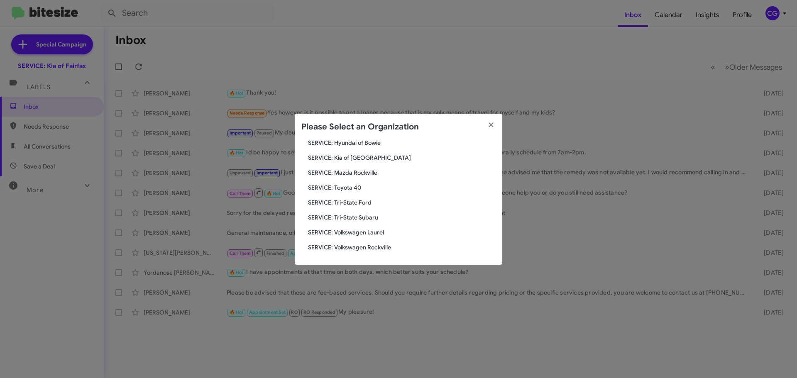
click at [356, 186] on span "SERVICE: Toyota 40" at bounding box center [402, 187] width 188 height 8
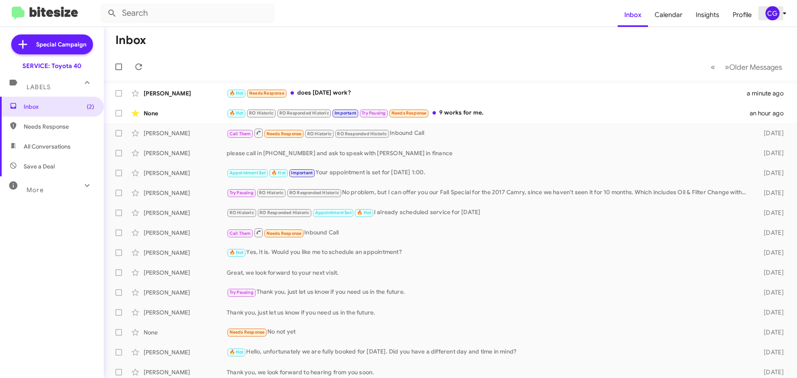
click at [781, 12] on icon at bounding box center [784, 13] width 10 height 10
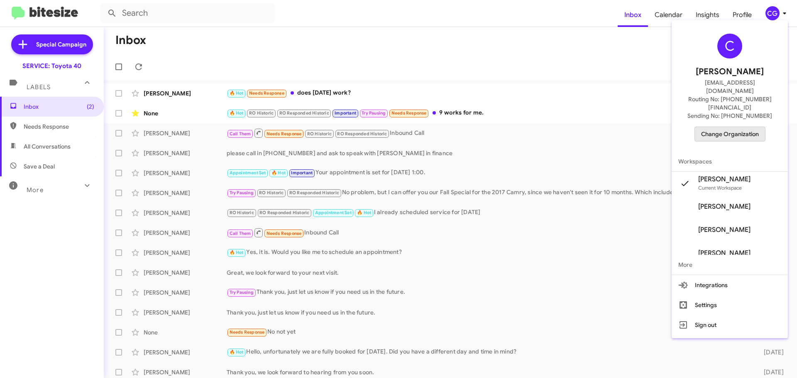
click at [746, 127] on span "Change Organization" at bounding box center [730, 134] width 58 height 14
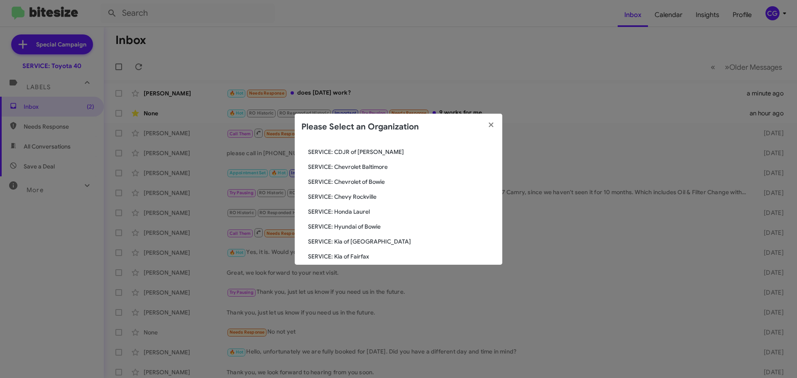
scroll to position [153, 0]
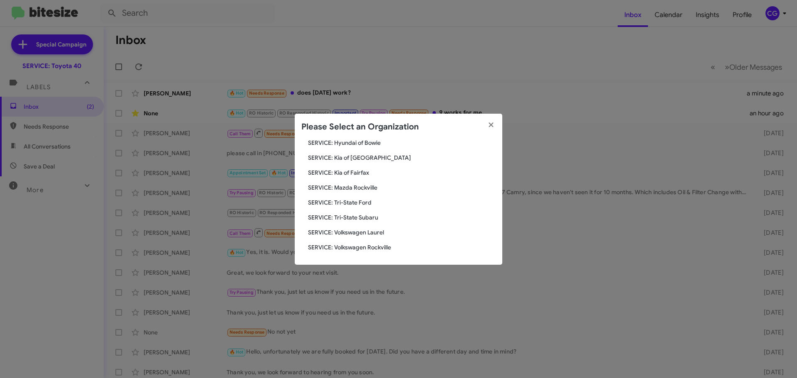
click at [366, 205] on span "SERVICE: Tri-State Ford" at bounding box center [402, 202] width 188 height 8
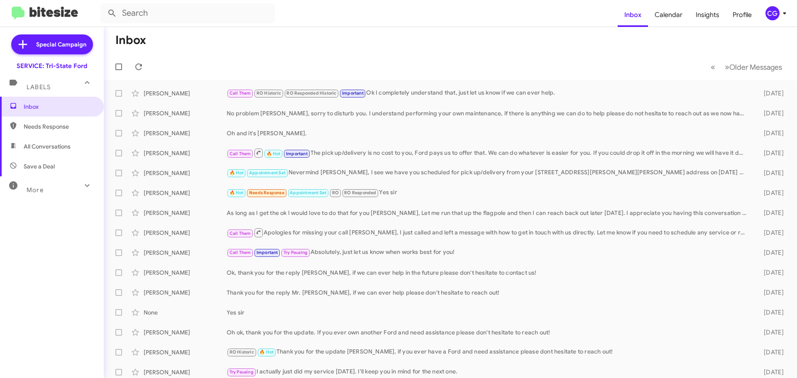
click at [773, 15] on div "CG" at bounding box center [772, 13] width 14 height 14
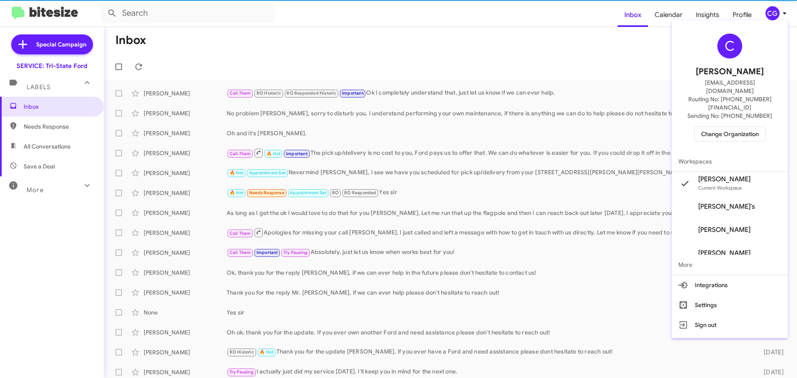
click at [738, 127] on span "Change Organization" at bounding box center [730, 134] width 58 height 14
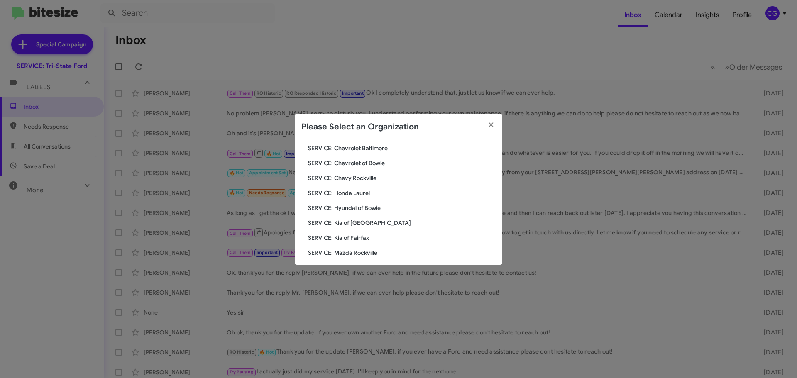
scroll to position [153, 0]
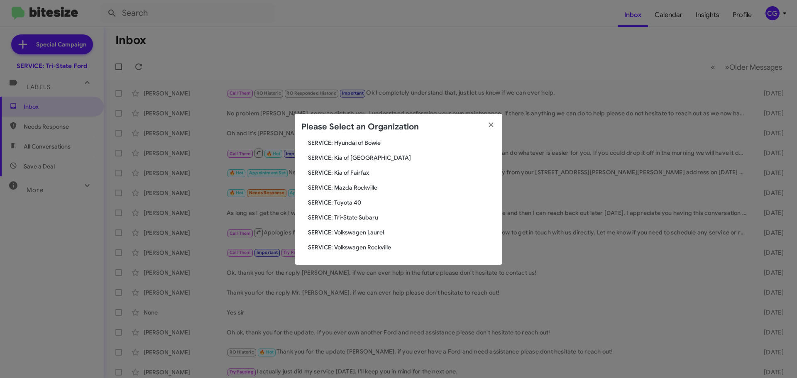
click at [359, 173] on span "SERVICE: Kia of Fairfax" at bounding box center [402, 172] width 188 height 8
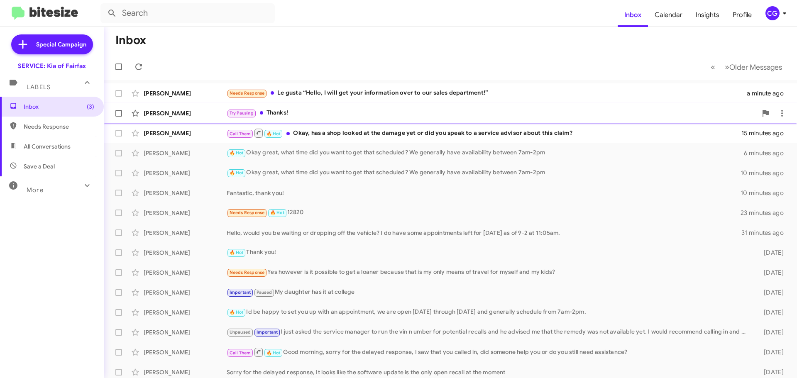
click at [364, 113] on div "Try Pausing Thanks!" at bounding box center [492, 113] width 530 height 10
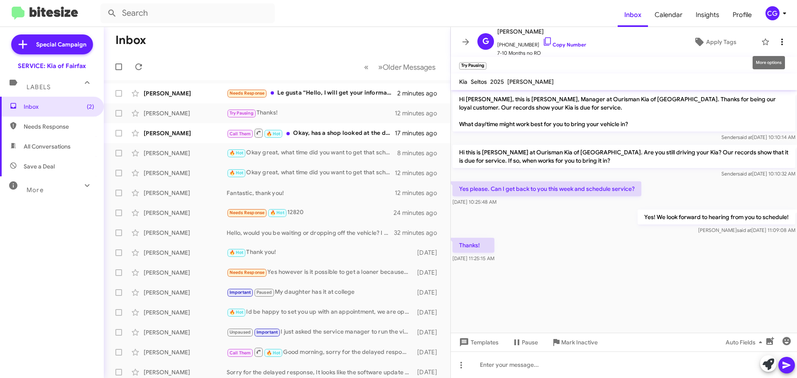
click at [778, 47] on button at bounding box center [781, 42] width 17 height 17
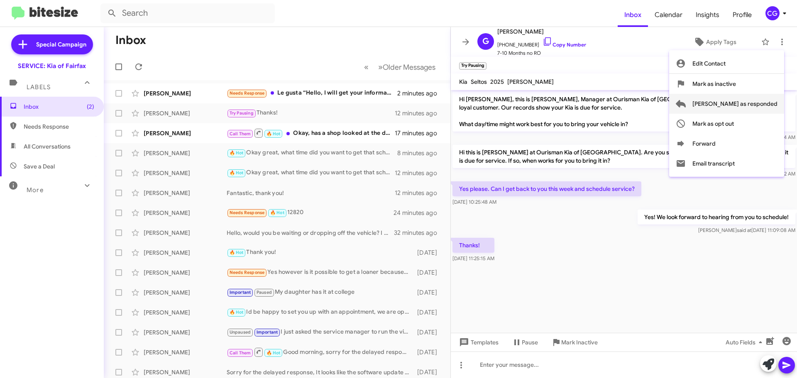
click at [772, 104] on span "[PERSON_NAME] as responded" at bounding box center [734, 104] width 85 height 20
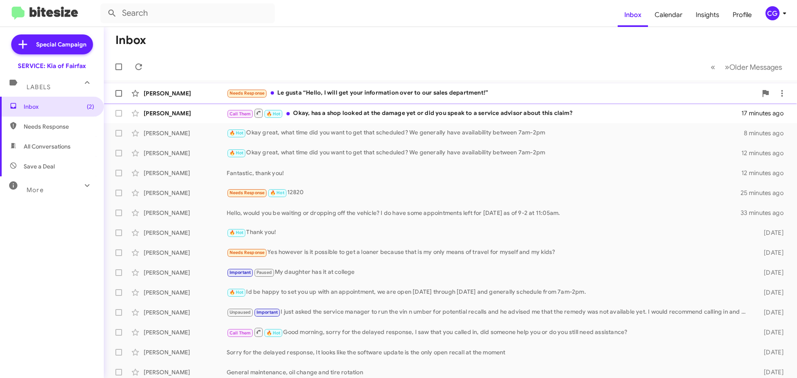
click at [406, 95] on div "Needs Response Le gusta “Hello, I will get your information over to our sales d…" at bounding box center [492, 93] width 530 height 10
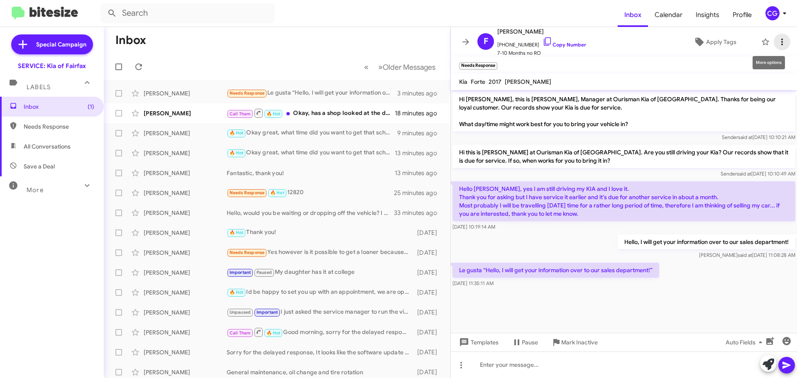
click at [780, 44] on icon at bounding box center [782, 42] width 10 height 10
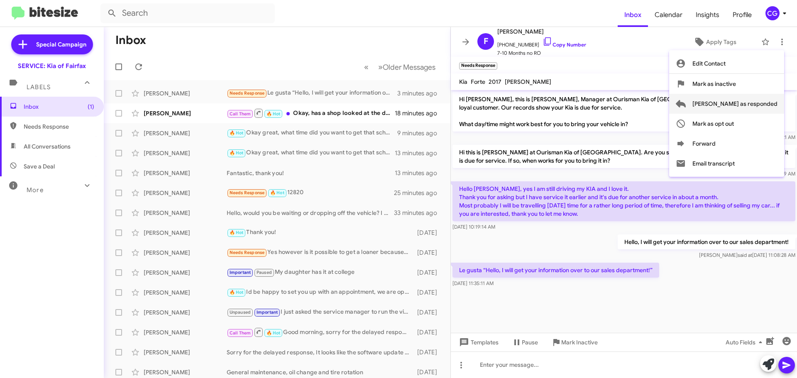
click at [773, 100] on span "[PERSON_NAME] as responded" at bounding box center [734, 104] width 85 height 20
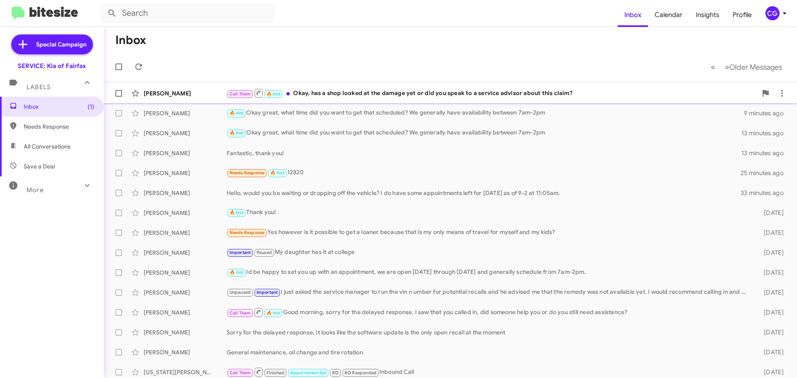
click at [497, 92] on div "Call Them 🔥 Hot Okay, has a shop looked at the damage yet or did you speak to a…" at bounding box center [492, 93] width 530 height 10
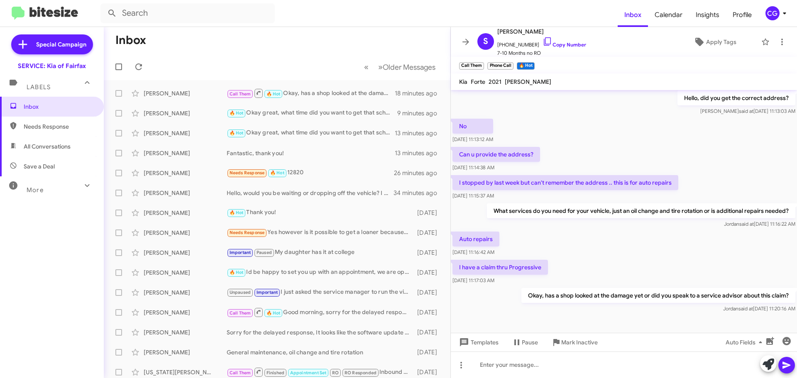
scroll to position [274, 0]
